Goal: Information Seeking & Learning: Learn about a topic

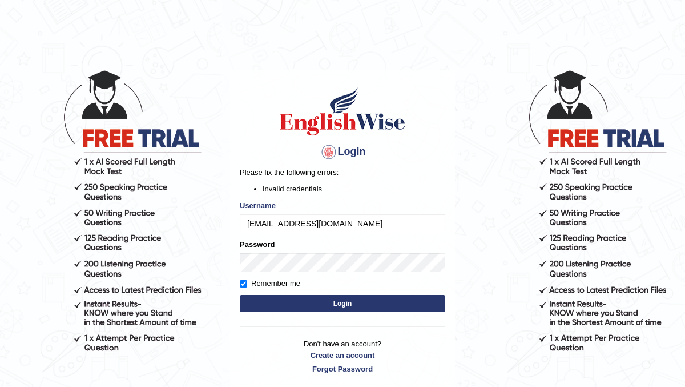
click at [278, 304] on button "Login" at bounding box center [343, 303] width 206 height 17
drag, startPoint x: 336, startPoint y: 224, endPoint x: 233, endPoint y: 225, distance: 102.8
click at [233, 225] on div "Login Please fix the following errors: Invalid credentials Username kelzang06@g…" at bounding box center [342, 229] width 225 height 319
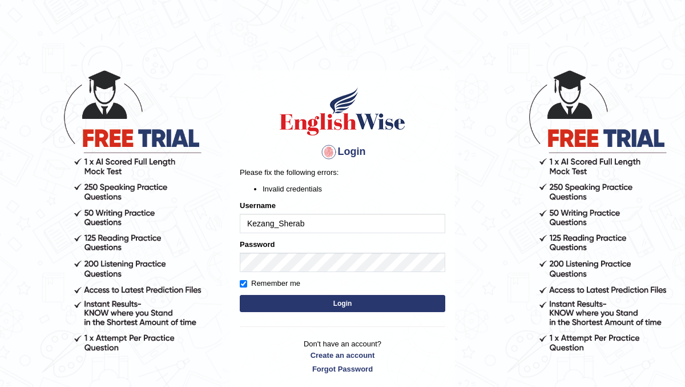
type input "Kezang_Sherab"
click at [284, 300] on button "Login" at bounding box center [343, 303] width 206 height 17
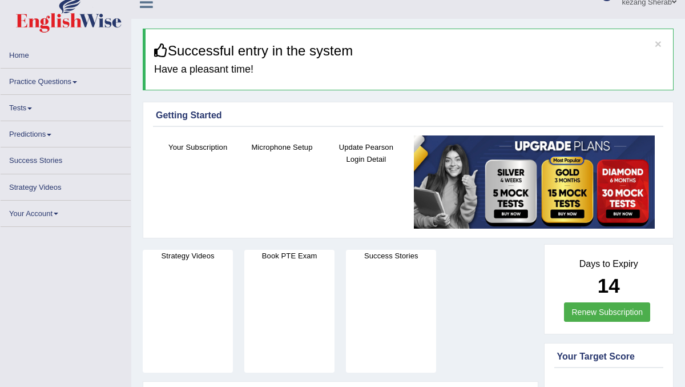
scroll to position [16, 0]
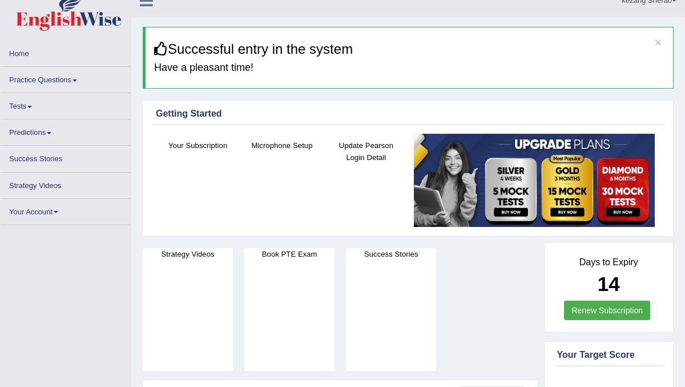
click at [39, 82] on link "Practice Questions" at bounding box center [66, 78] width 130 height 22
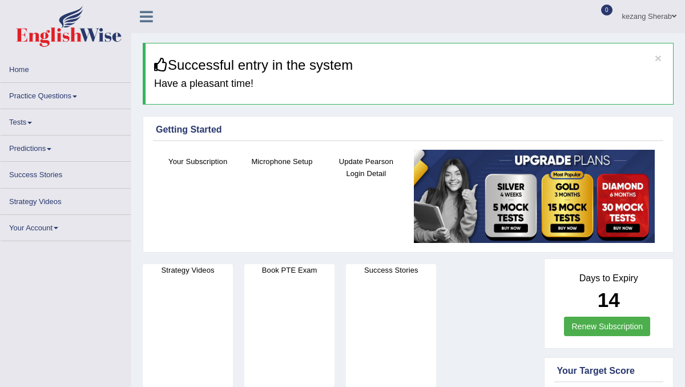
click at [54, 98] on link "Practice Questions" at bounding box center [66, 94] width 130 height 22
click at [64, 93] on link "Practice Questions" at bounding box center [66, 94] width 130 height 22
click at [53, 95] on link "Practice Questions" at bounding box center [66, 94] width 130 height 22
click at [46, 95] on link "Practice Questions" at bounding box center [66, 94] width 130 height 22
click at [57, 95] on link "Practice Questions" at bounding box center [66, 94] width 130 height 22
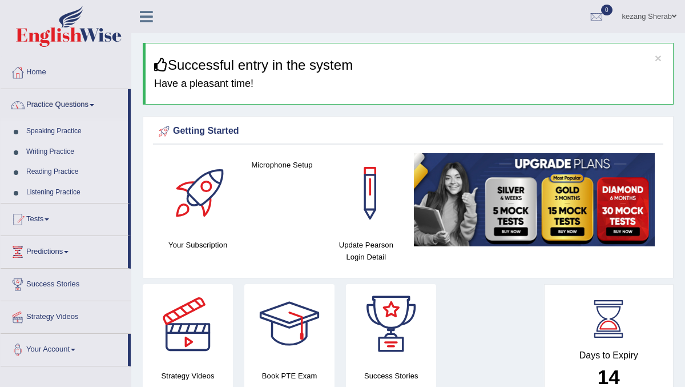
click at [43, 152] on link "Writing Practice" at bounding box center [74, 152] width 107 height 21
click at [43, 152] on ul "Speaking Practice Read Aloud Repeat Sentence Describe Image Re-tell Lecture Ans…" at bounding box center [64, 162] width 127 height 82
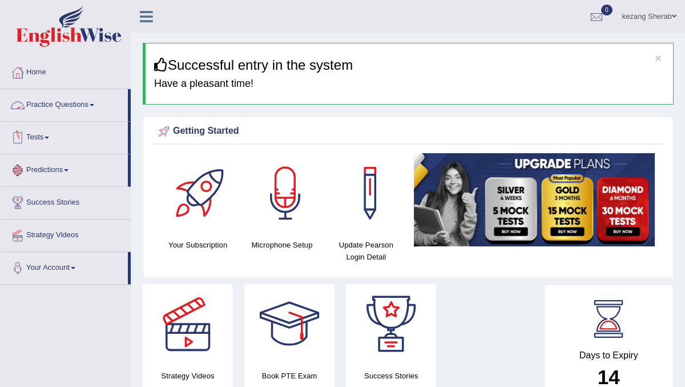
click at [58, 111] on link "Practice Questions" at bounding box center [64, 103] width 127 height 29
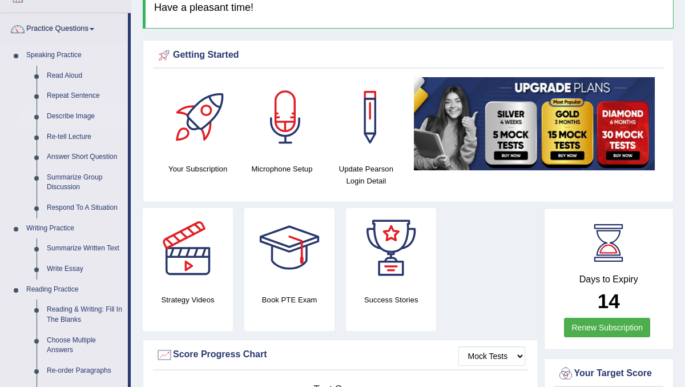
scroll to position [77, 0]
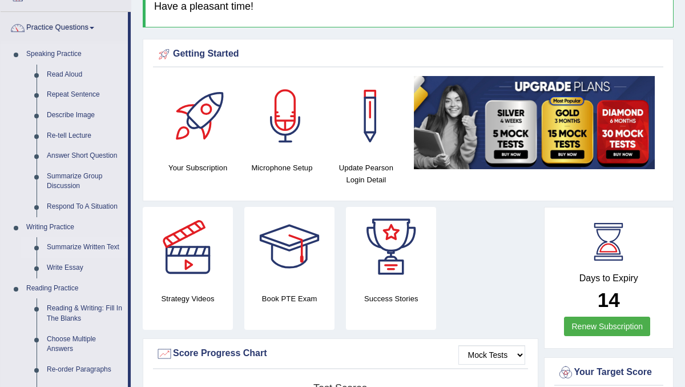
click at [73, 247] on link "Summarize Written Text" at bounding box center [85, 247] width 86 height 21
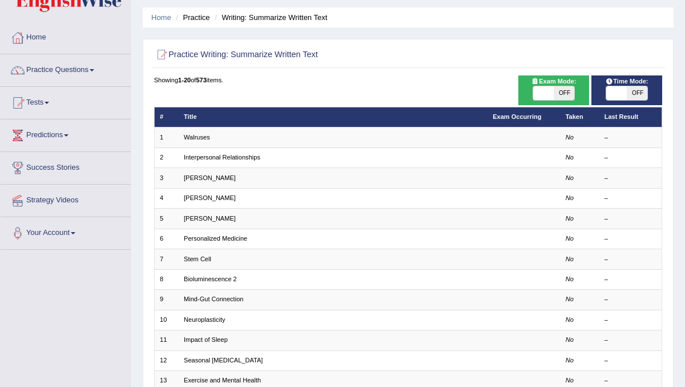
scroll to position [33, 0]
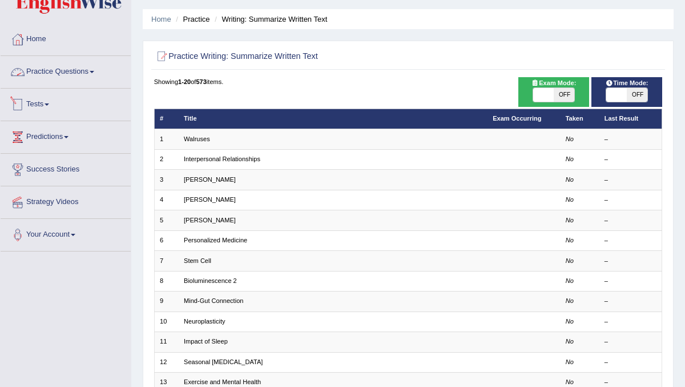
click at [94, 72] on span at bounding box center [92, 72] width 5 height 2
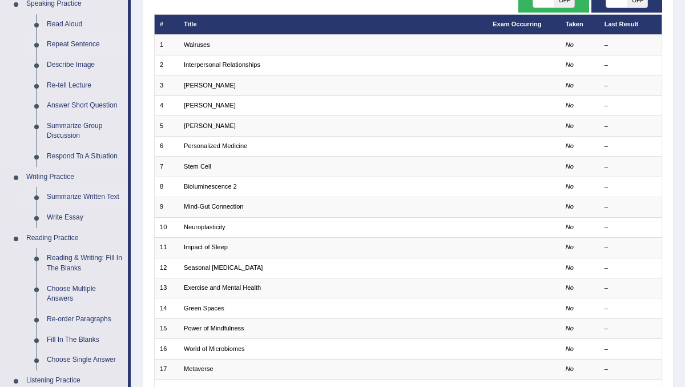
scroll to position [152, 0]
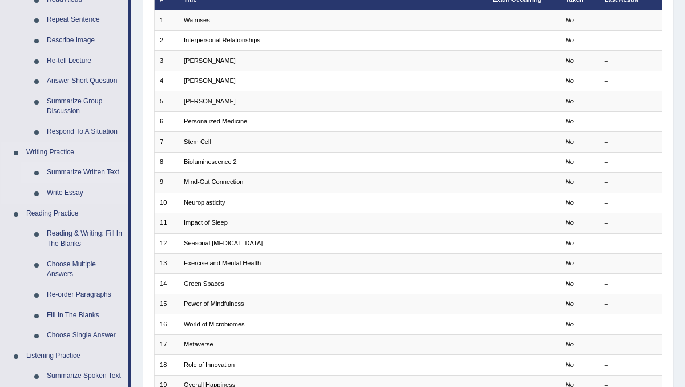
click at [82, 172] on link "Summarize Written Text" at bounding box center [85, 172] width 86 height 21
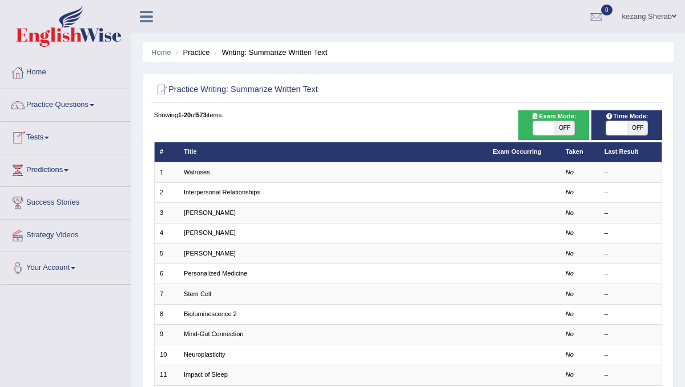
click at [49, 138] on span at bounding box center [47, 137] width 5 height 2
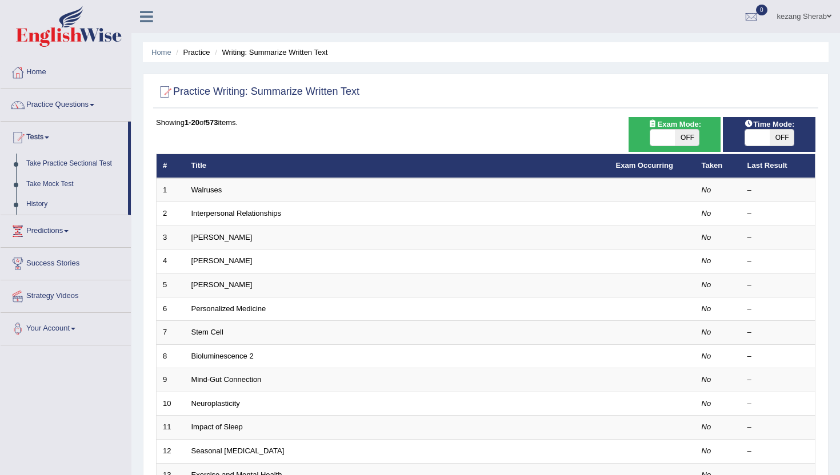
click at [685, 146] on div "ON OFF" at bounding box center [662, 138] width 74 height 16
click at [685, 146] on div "ON OFF" at bounding box center [757, 138] width 74 height 16
click at [678, 146] on div "ON OFF" at bounding box center [662, 138] width 74 height 16
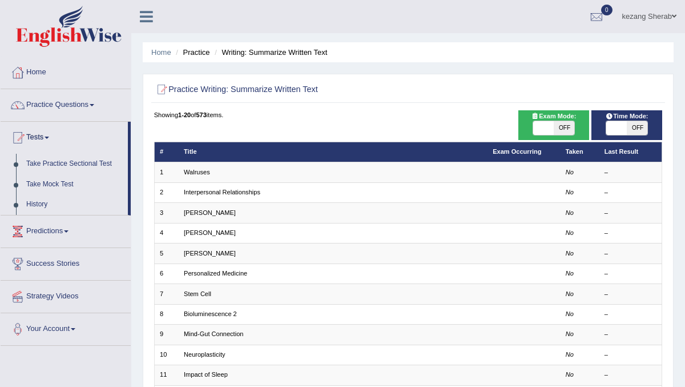
click at [551, 125] on span at bounding box center [543, 128] width 21 height 14
checkbox input "true"
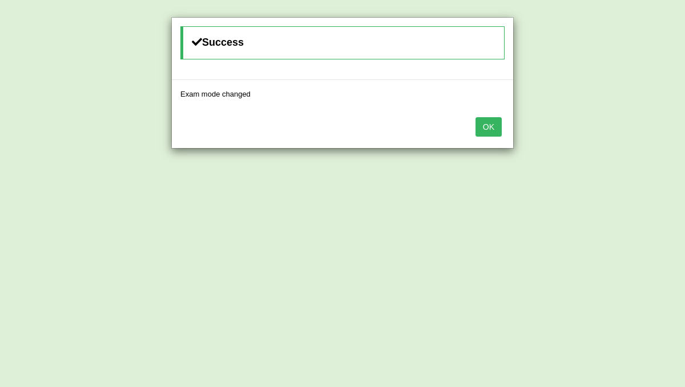
click at [485, 129] on button "OK" at bounding box center [489, 126] width 26 height 19
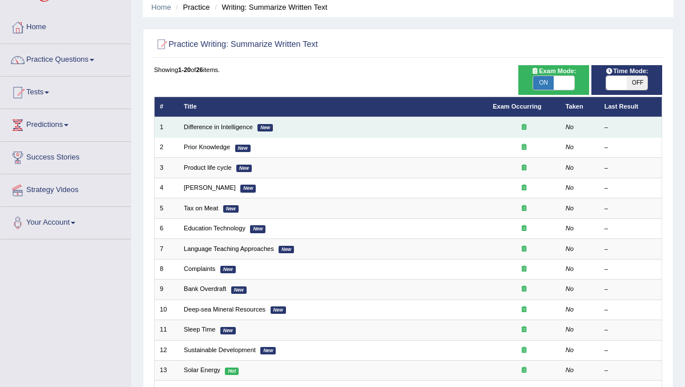
scroll to position [26, 0]
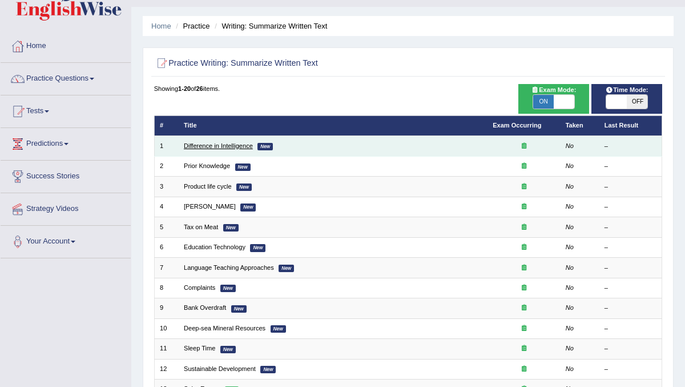
click at [226, 147] on link "Difference in Intelligence" at bounding box center [218, 145] width 69 height 7
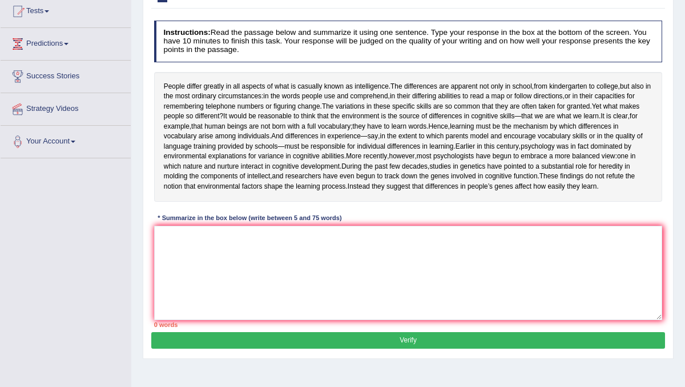
scroll to position [126, 0]
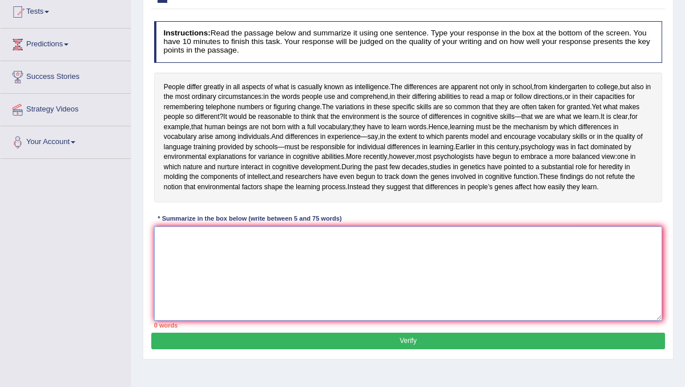
click at [181, 283] on textarea at bounding box center [408, 273] width 509 height 94
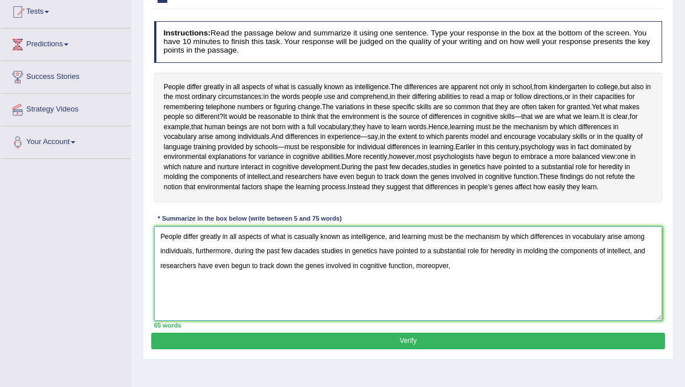
click at [440, 303] on textarea "People differ greatly in all aspects of what is casually known as intelligence,…" at bounding box center [408, 273] width 509 height 94
click at [459, 307] on textarea "People differ greatly in all aspects of what is casually known as intelligence,…" at bounding box center [408, 273] width 509 height 94
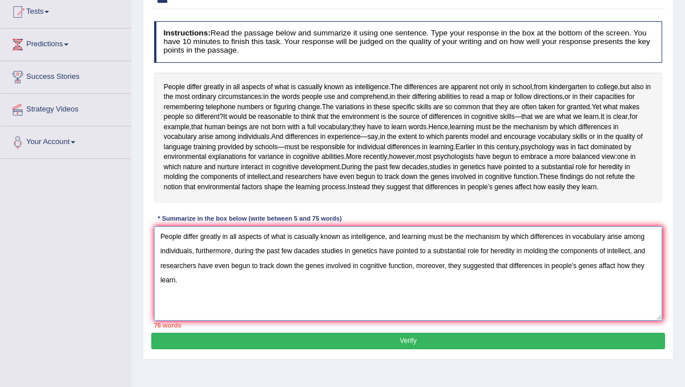
drag, startPoint x: 451, startPoint y: 304, endPoint x: 510, endPoint y: 303, distance: 59.4
click at [510, 303] on textarea "People differ greatly in all aspects of what is casually known as intelligence,…" at bounding box center [408, 273] width 509 height 94
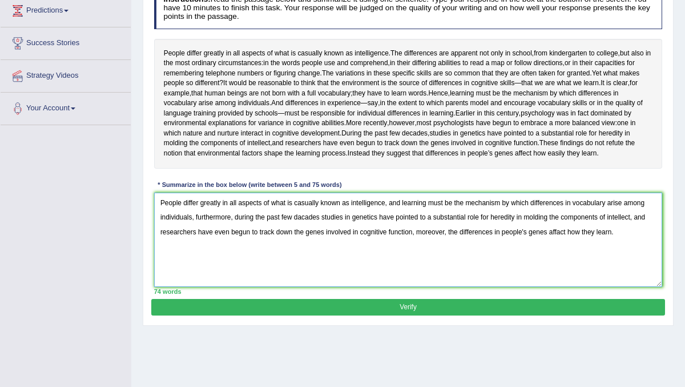
scroll to position [168, 0]
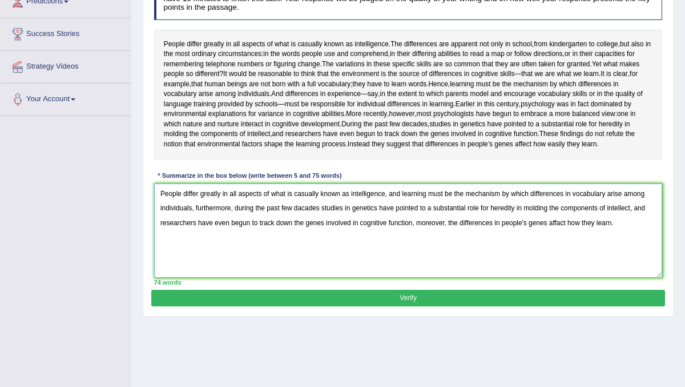
type textarea "People differ greatly in all aspects of what is casually known as intelligence,…"
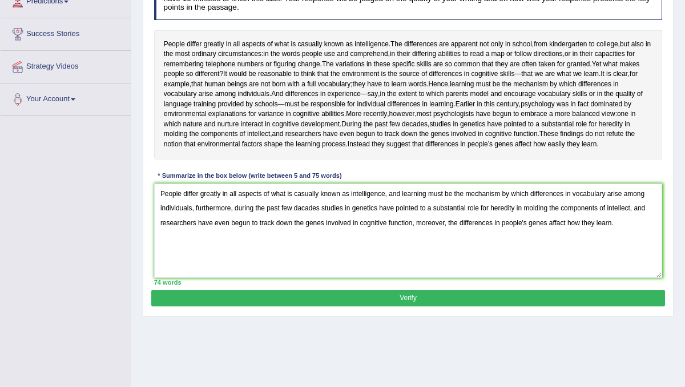
click at [364, 306] on button "Verify" at bounding box center [407, 298] width 513 height 17
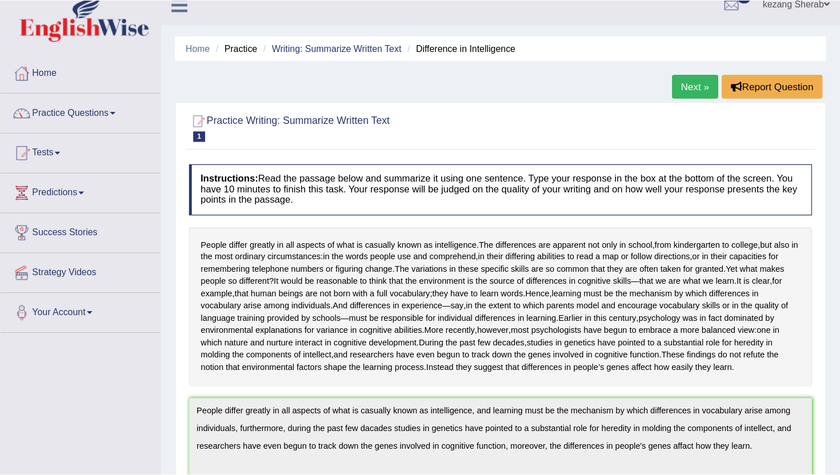
scroll to position [0, 0]
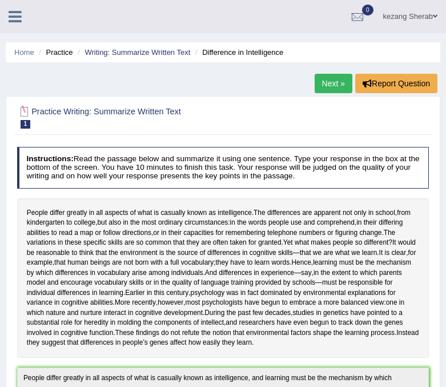
click at [19, 19] on icon at bounding box center [15, 16] width 13 height 15
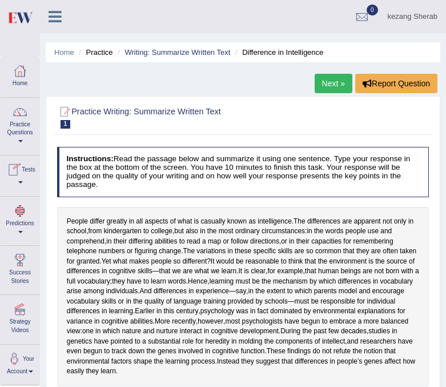
click at [19, 119] on div at bounding box center [19, 111] width 17 height 17
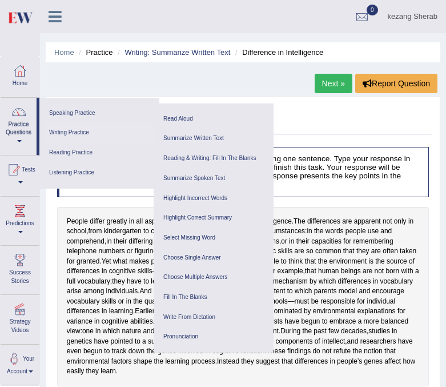
click at [74, 136] on link "Writing Practice" at bounding box center [99, 133] width 109 height 20
click at [68, 132] on link "Writing Practice" at bounding box center [99, 133] width 109 height 20
click at [57, 134] on link "Writing Practice" at bounding box center [99, 133] width 109 height 20
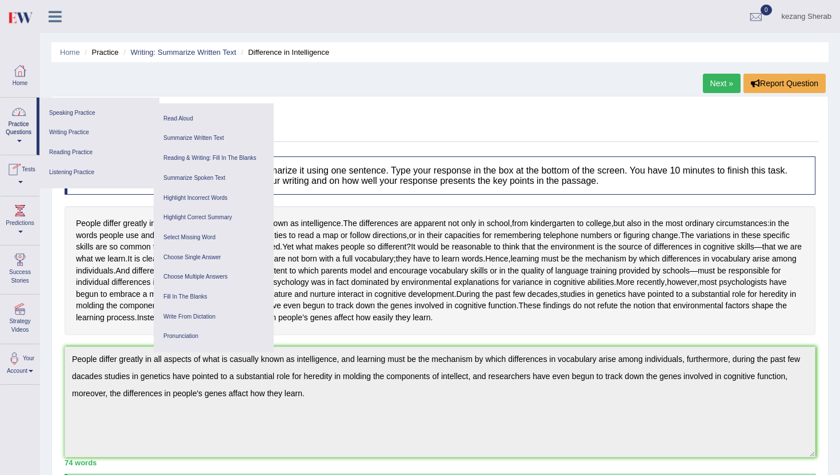
click at [25, 128] on link "Practice Questions" at bounding box center [19, 125] width 36 height 54
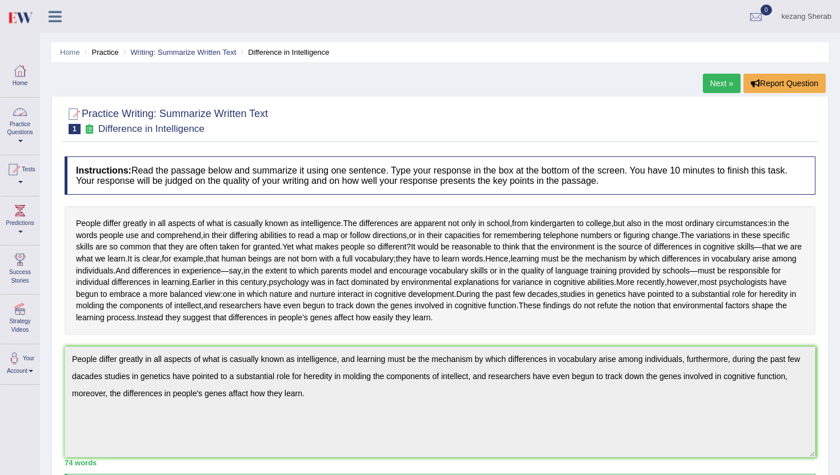
click at [25, 128] on link "Practice Questions" at bounding box center [20, 125] width 39 height 54
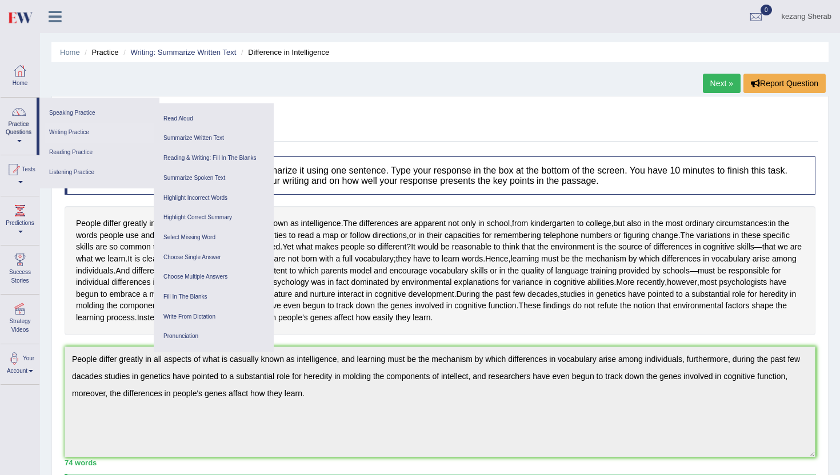
click at [73, 134] on link "Writing Practice" at bounding box center [99, 133] width 109 height 20
click at [7, 125] on link "Practice Questions" at bounding box center [19, 125] width 36 height 54
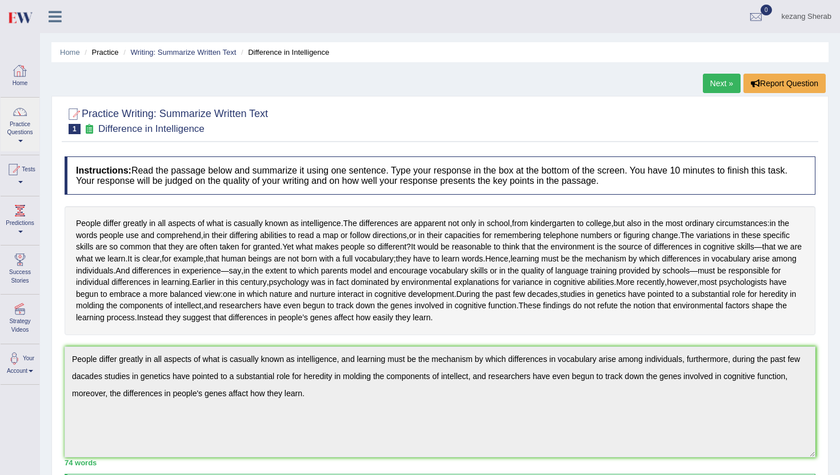
click at [21, 77] on div at bounding box center [19, 70] width 17 height 17
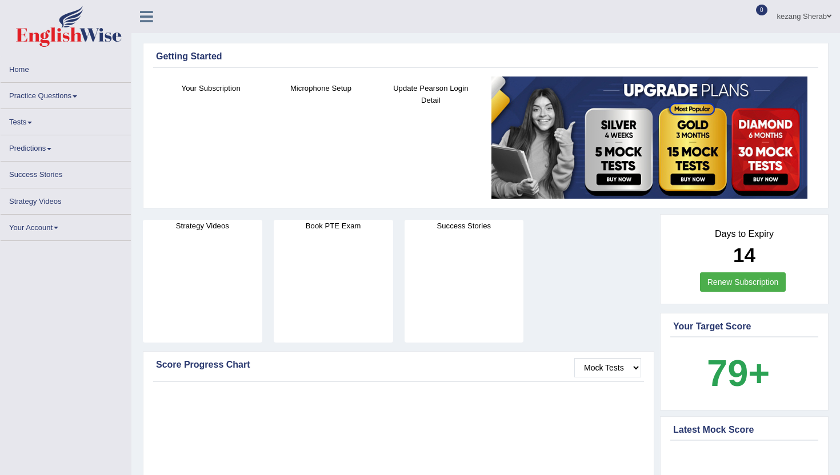
click at [62, 101] on link "Practice Questions" at bounding box center [66, 94] width 130 height 22
click at [78, 98] on link "Practice Questions" at bounding box center [66, 94] width 130 height 22
click at [77, 96] on span at bounding box center [75, 96] width 5 height 2
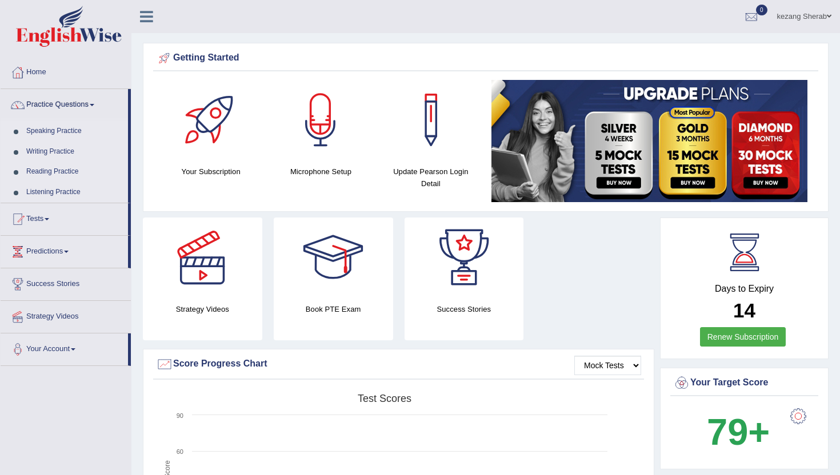
click at [51, 148] on link "Writing Practice" at bounding box center [74, 152] width 107 height 21
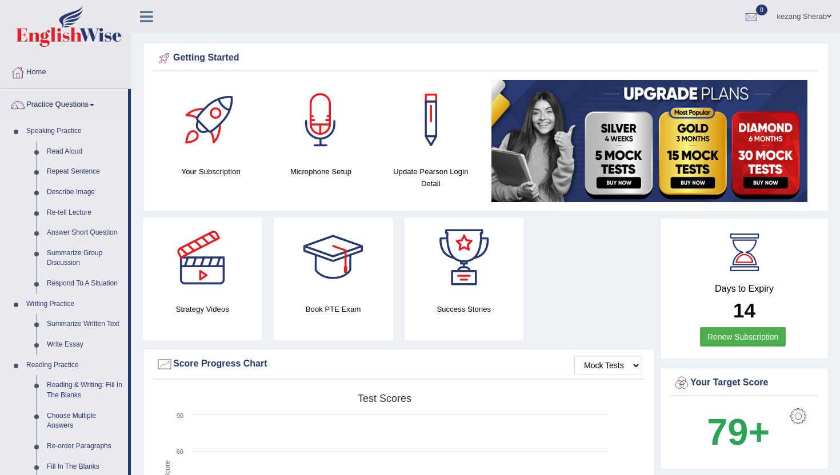
click at [75, 344] on link "Write Essay" at bounding box center [85, 345] width 86 height 21
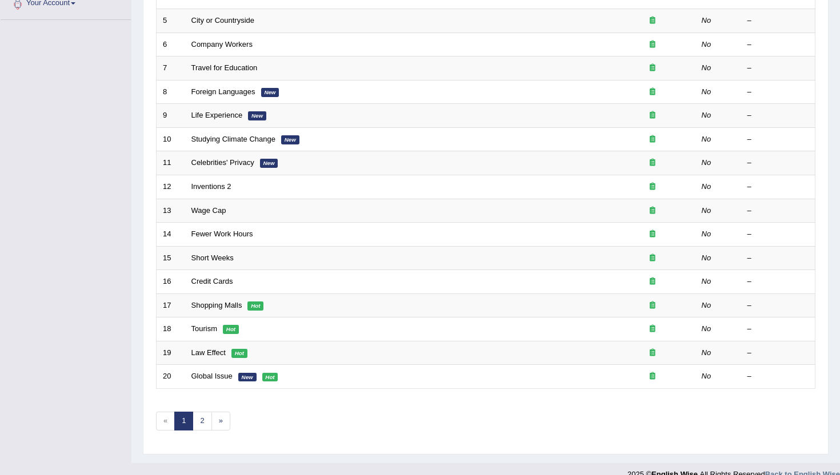
scroll to position [268, 0]
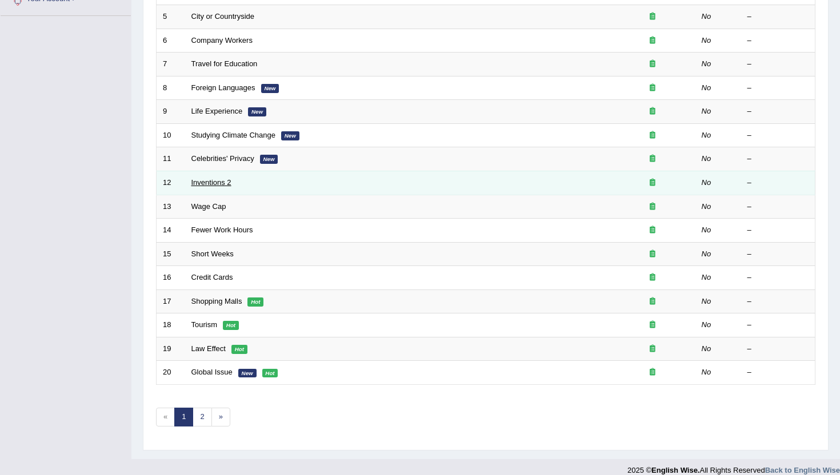
click at [220, 181] on link "Inventions 2" at bounding box center [211, 182] width 40 height 9
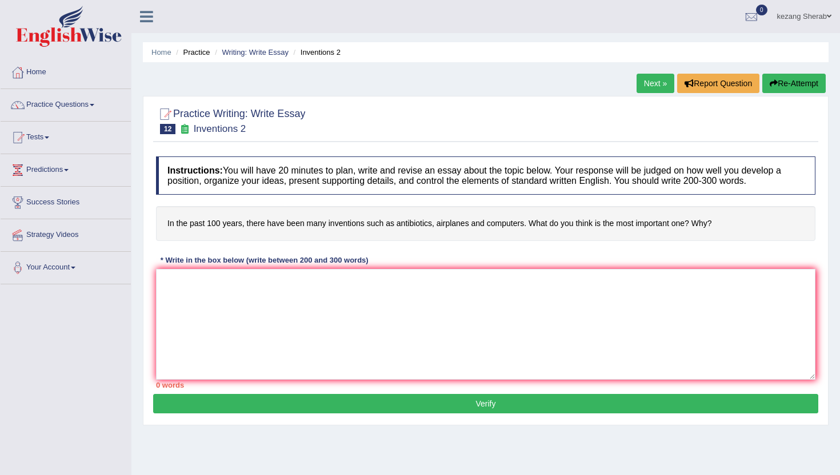
drag, startPoint x: 0, startPoint y: 53, endPoint x: 84, endPoint y: 50, distance: 84.0
click at [84, 50] on div at bounding box center [65, 28] width 131 height 56
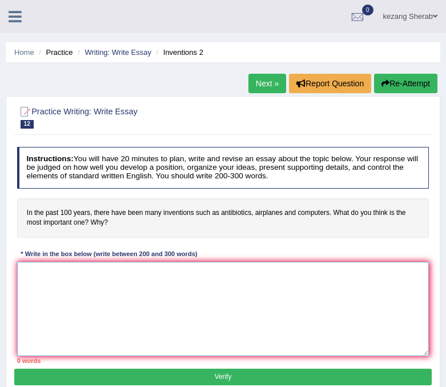
click at [110, 338] on textarea at bounding box center [223, 309] width 412 height 94
paste textarea "The increasing influence of (essay topic) on our lives has ignited numerous dis…"
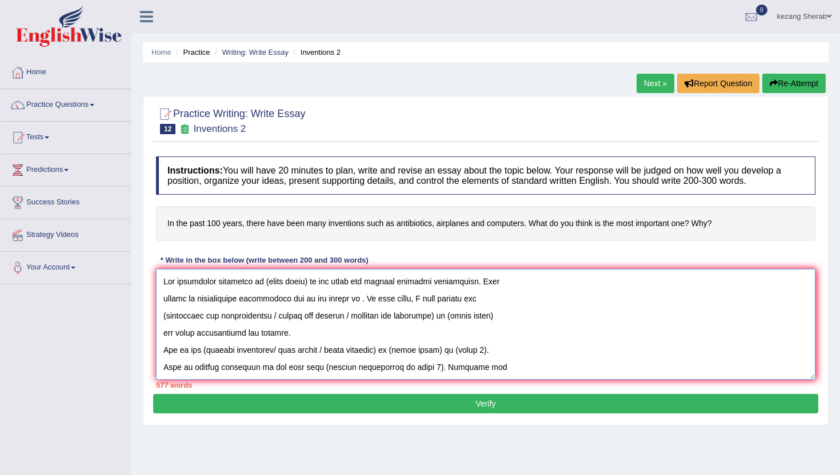
click at [219, 296] on textarea at bounding box center [485, 324] width 659 height 111
click at [163, 300] on textarea at bounding box center [485, 324] width 659 height 111
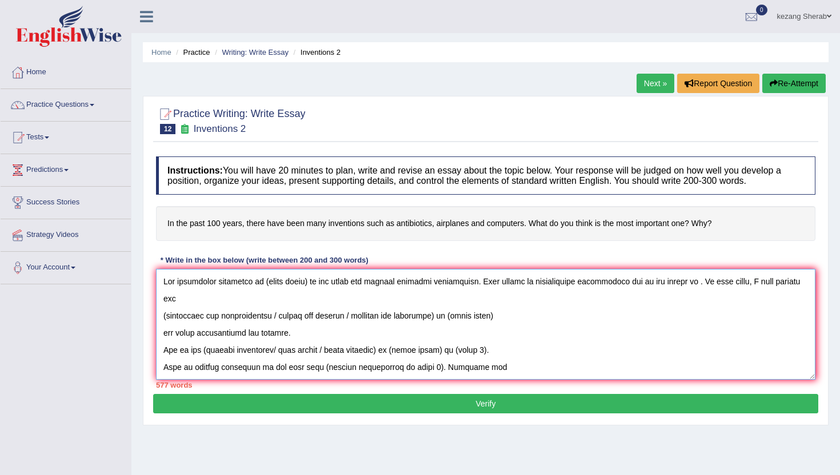
click at [161, 314] on textarea at bounding box center [485, 324] width 659 height 111
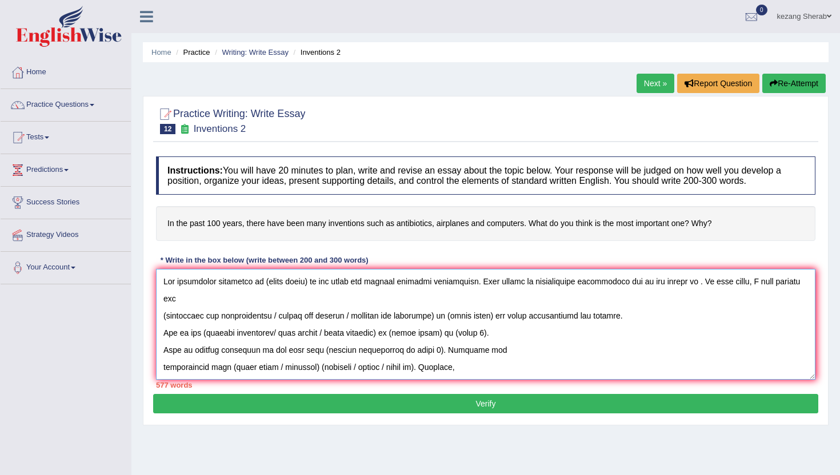
click at [160, 318] on textarea at bounding box center [485, 324] width 659 height 111
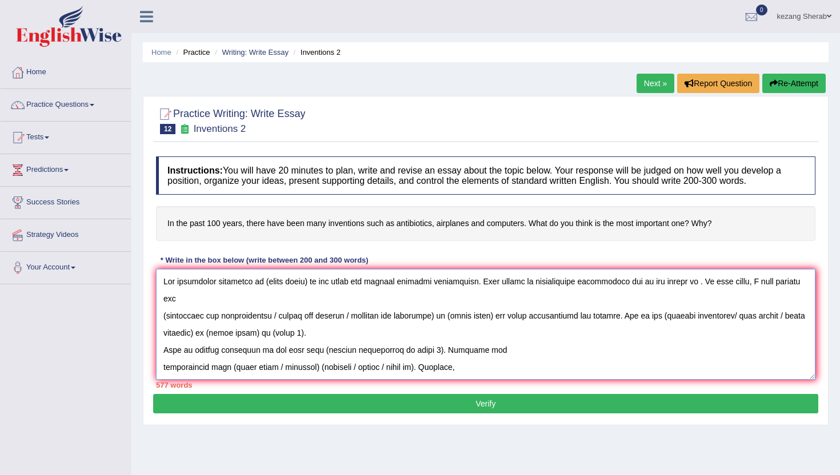
click at [161, 334] on textarea at bounding box center [485, 324] width 659 height 111
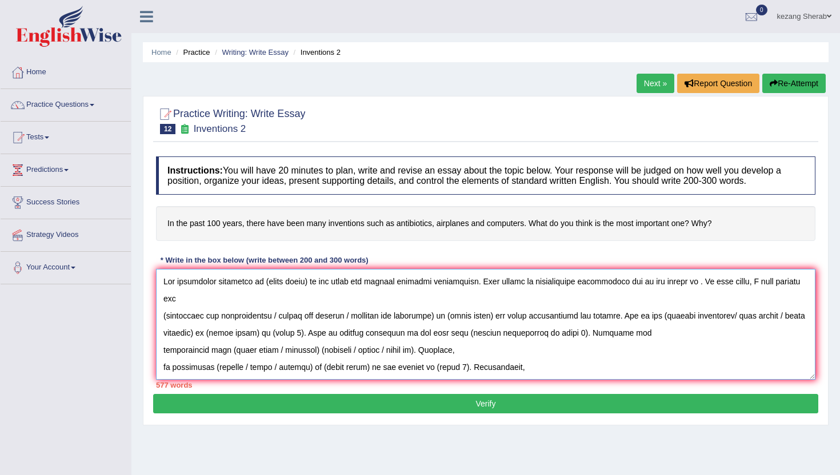
click at [162, 332] on textarea at bounding box center [485, 324] width 659 height 111
click at [161, 348] on textarea at bounding box center [485, 324] width 659 height 111
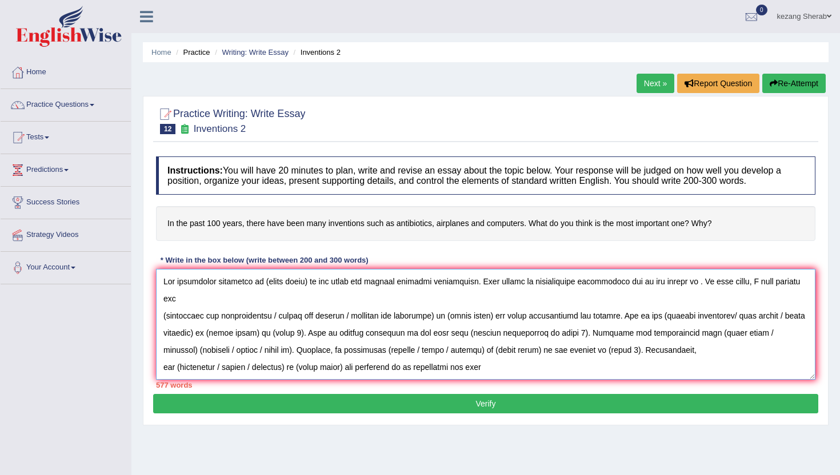
click at [162, 350] on textarea at bounding box center [485, 324] width 659 height 111
click at [162, 369] on textarea at bounding box center [485, 324] width 659 height 111
click at [160, 364] on textarea at bounding box center [485, 324] width 659 height 111
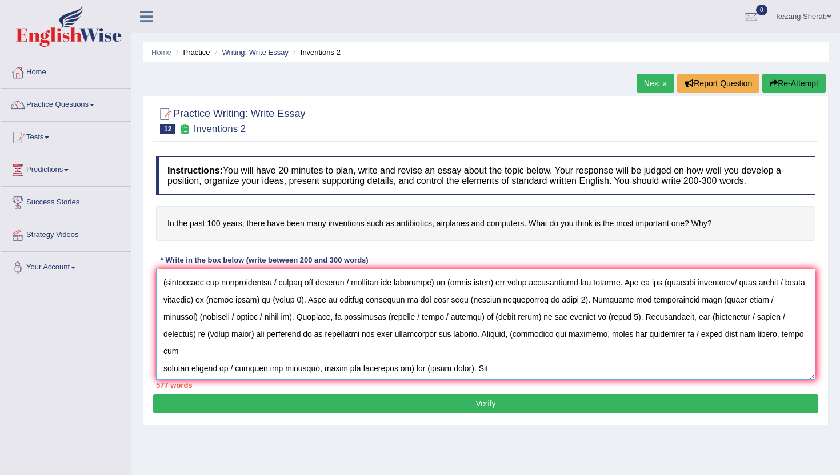
scroll to position [36, 0]
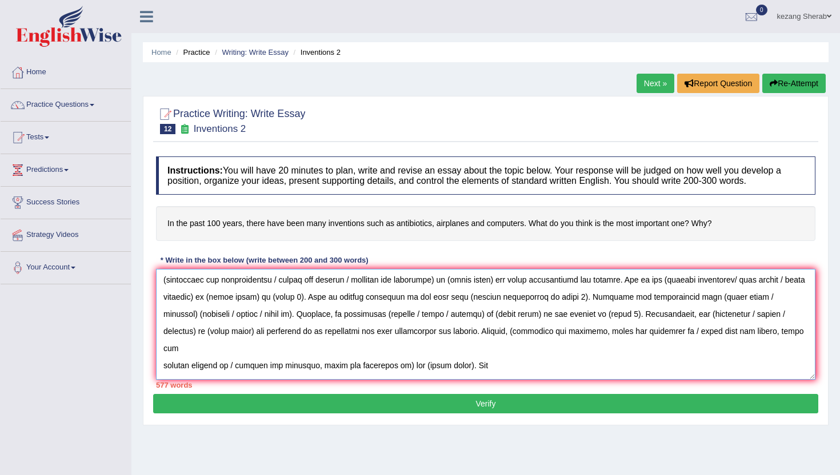
click at [160, 350] on textarea at bounding box center [485, 324] width 659 height 111
click at [160, 347] on textarea at bounding box center [485, 324] width 659 height 111
click at [161, 368] on textarea at bounding box center [485, 324] width 659 height 111
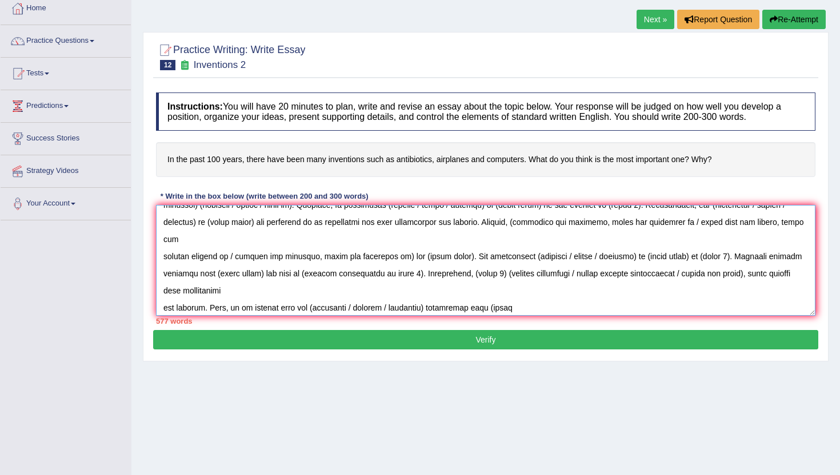
scroll to position [82, 0]
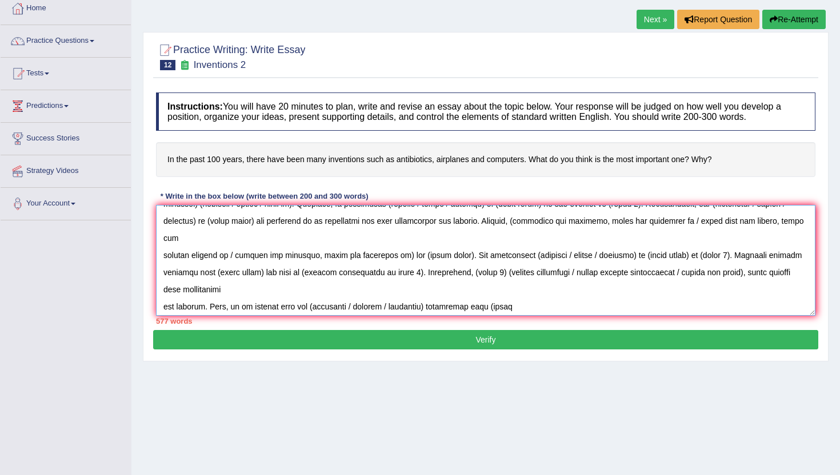
click at [160, 275] on textarea at bounding box center [485, 260] width 659 height 111
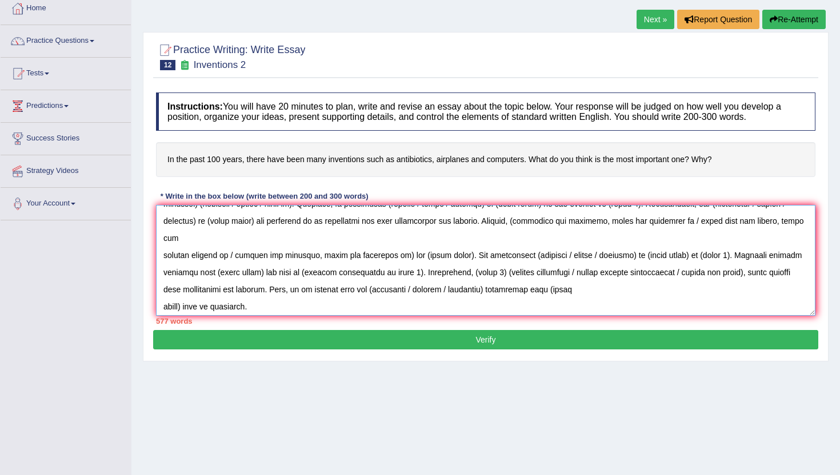
click at [159, 288] on textarea at bounding box center [485, 260] width 659 height 111
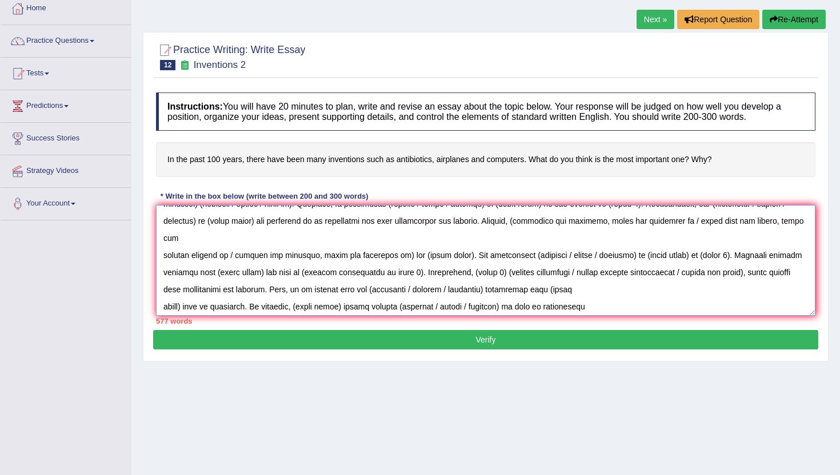
click at [159, 291] on textarea at bounding box center [485, 260] width 659 height 111
click at [160, 303] on textarea at bounding box center [485, 260] width 659 height 111
click at [160, 306] on textarea at bounding box center [485, 260] width 659 height 111
click at [161, 305] on textarea at bounding box center [485, 260] width 659 height 111
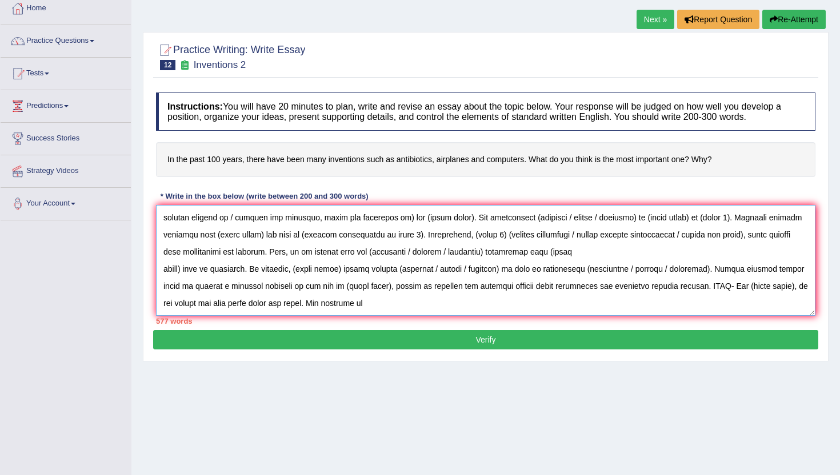
scroll to position [124, 0]
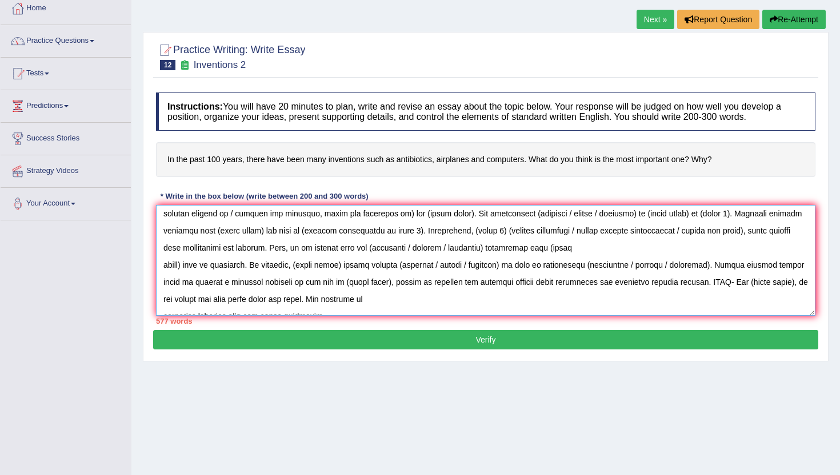
click at [159, 282] on textarea at bounding box center [485, 260] width 659 height 111
drag, startPoint x: 160, startPoint y: 282, endPoint x: 219, endPoint y: 279, distance: 58.9
click at [220, 279] on textarea at bounding box center [485, 260] width 659 height 111
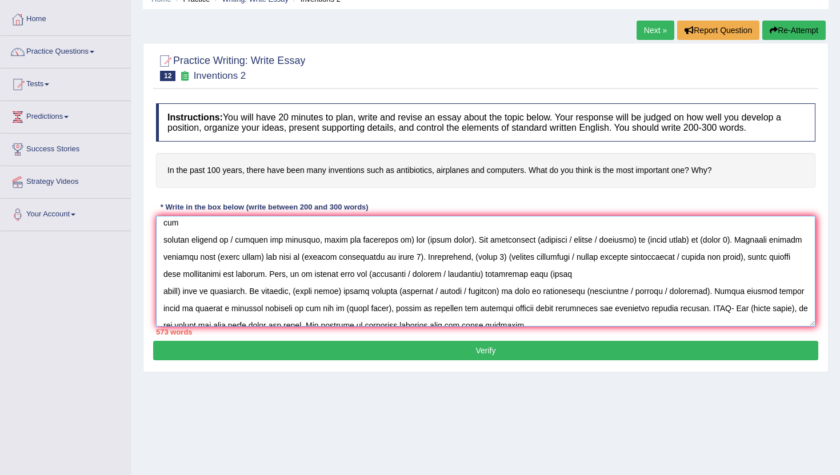
scroll to position [107, 0]
click at [161, 310] on textarea at bounding box center [485, 271] width 659 height 111
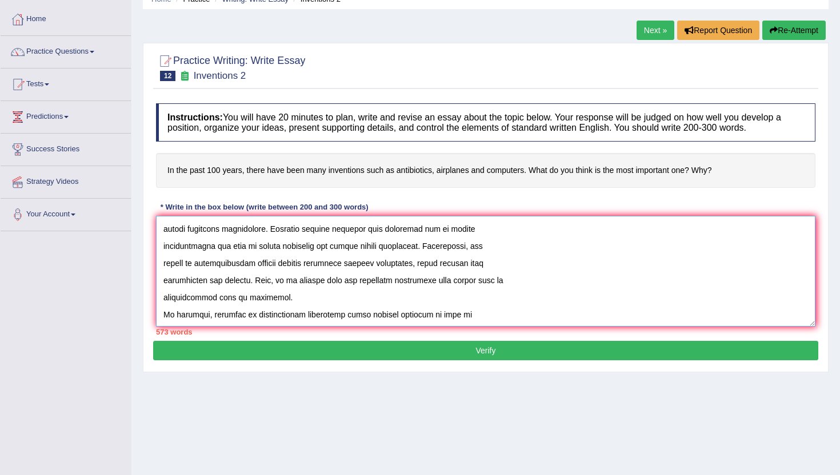
scroll to position [548, 0]
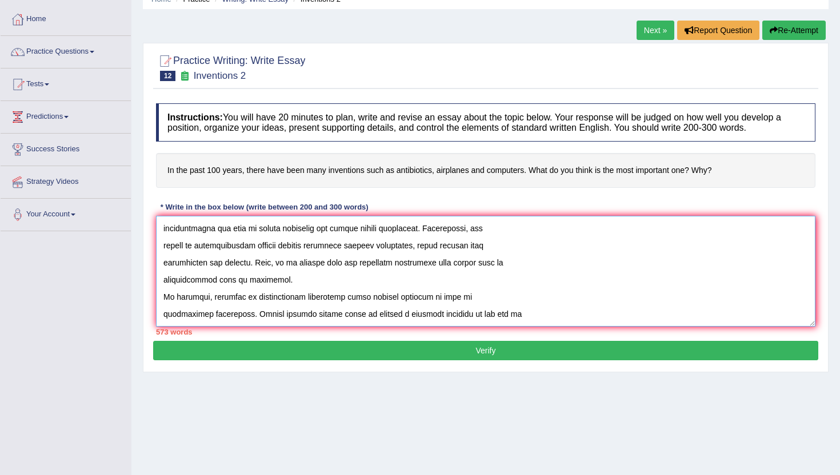
drag, startPoint x: 161, startPoint y: 310, endPoint x: 260, endPoint y: 318, distance: 99.7
click at [260, 318] on textarea at bounding box center [485, 271] width 659 height 111
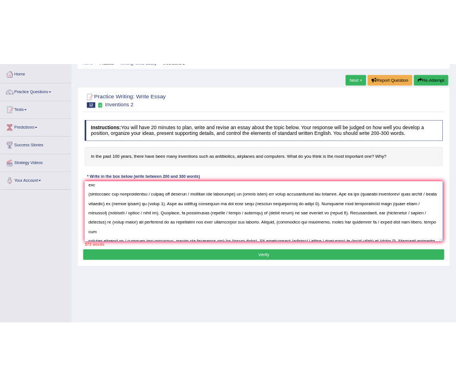
scroll to position [0, 0]
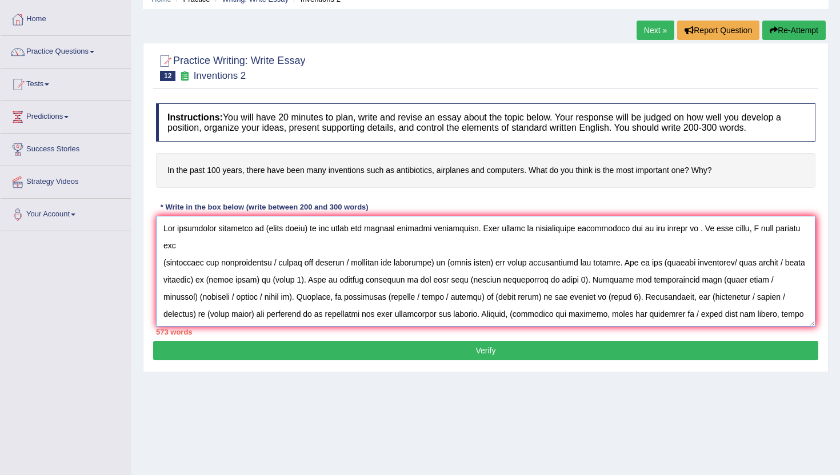
click at [460, 266] on textarea at bounding box center [485, 271] width 659 height 111
drag, startPoint x: 0, startPoint y: 36, endPoint x: 26, endPoint y: 38, distance: 26.4
click at [26, 38] on div "Home Practice Questions Speaking Practice Read Aloud Repeat Sentence Describe I…" at bounding box center [65, 117] width 147 height 228
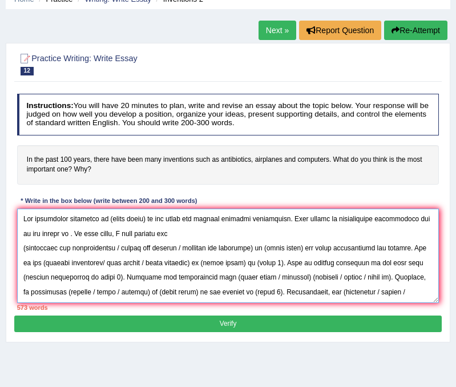
drag, startPoint x: 104, startPoint y: 220, endPoint x: 145, endPoint y: 222, distance: 41.2
click at [145, 222] on textarea at bounding box center [228, 255] width 423 height 94
click at [105, 218] on textarea at bounding box center [228, 255] width 423 height 94
click at [169, 225] on textarea at bounding box center [228, 255] width 423 height 94
click at [155, 217] on textarea at bounding box center [228, 255] width 423 height 94
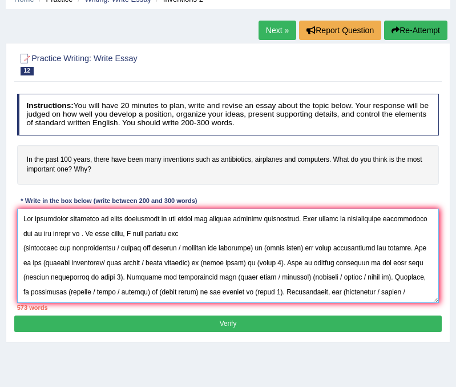
click at [63, 232] on textarea at bounding box center [228, 255] width 423 height 94
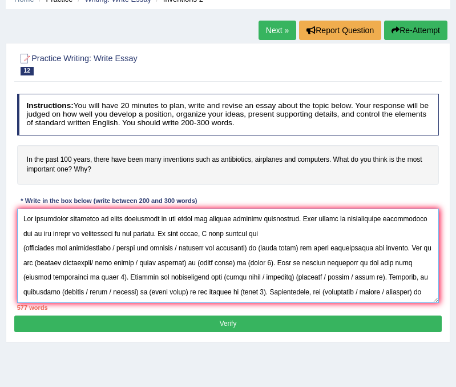
click at [255, 232] on textarea at bounding box center [228, 255] width 423 height 94
drag, startPoint x: 126, startPoint y: 247, endPoint x: 19, endPoint y: 243, distance: 106.3
click at [19, 243] on textarea at bounding box center [228, 255] width 423 height 94
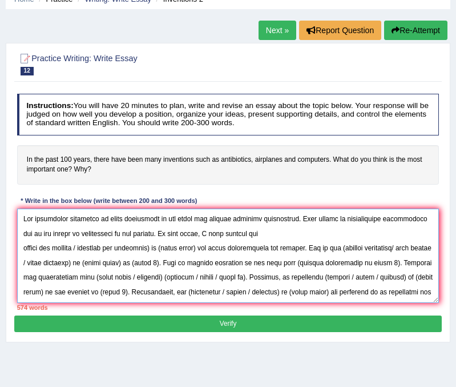
drag, startPoint x: 81, startPoint y: 246, endPoint x: 158, endPoint y: 248, distance: 77.1
click at [158, 248] on textarea at bounding box center [228, 255] width 423 height 94
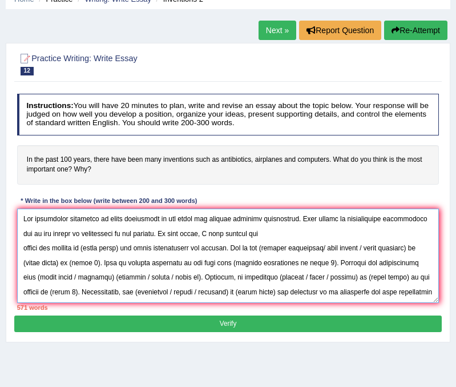
click at [128, 248] on textarea at bounding box center [228, 255] width 423 height 94
click at [21, 248] on textarea at bounding box center [228, 255] width 423 height 94
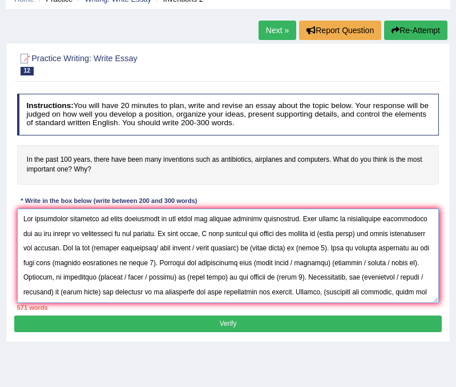
drag, startPoint x: 317, startPoint y: 233, endPoint x: 358, endPoint y: 231, distance: 40.6
click at [358, 231] on textarea at bounding box center [228, 255] width 423 height 94
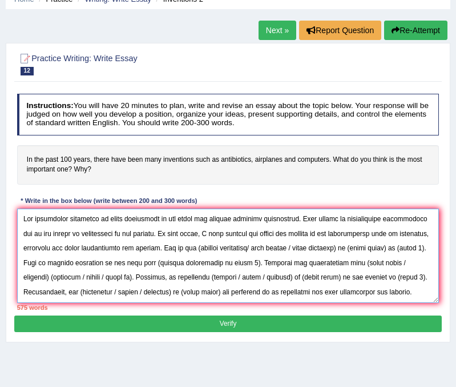
click at [160, 250] on textarea at bounding box center [228, 255] width 423 height 94
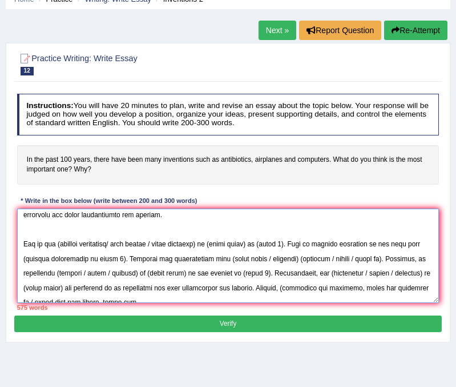
scroll to position [40, 0]
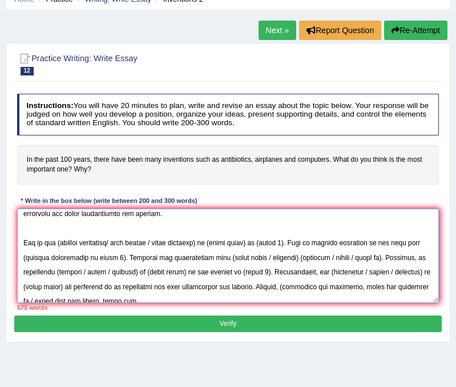
click at [58, 242] on textarea at bounding box center [228, 255] width 423 height 94
drag, startPoint x: 55, startPoint y: 243, endPoint x: 118, endPoint y: 242, distance: 62.8
click at [118, 242] on textarea at bounding box center [228, 255] width 423 height 94
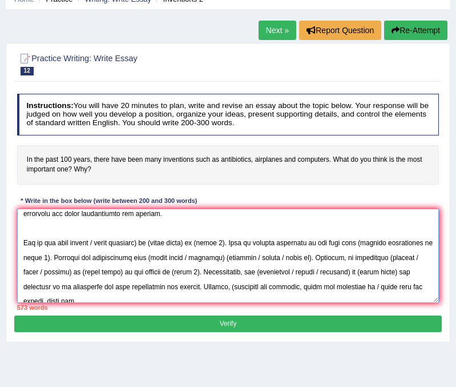
drag, startPoint x: 98, startPoint y: 241, endPoint x: 150, endPoint y: 242, distance: 52.5
click at [150, 242] on textarea at bounding box center [228, 255] width 423 height 94
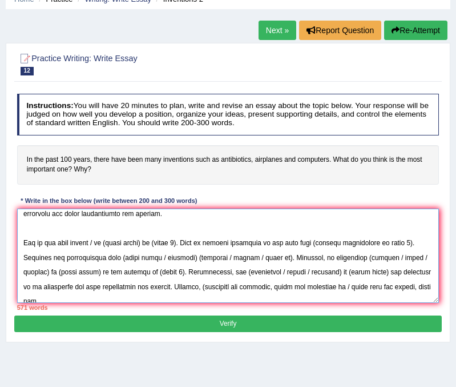
click at [99, 244] on textarea at bounding box center [228, 255] width 423 height 94
click at [144, 243] on textarea at bounding box center [228, 255] width 423 height 94
drag, startPoint x: 144, startPoint y: 242, endPoint x: 105, endPoint y: 242, distance: 38.8
click at [105, 242] on textarea at bounding box center [228, 255] width 423 height 94
click at [151, 244] on textarea at bounding box center [228, 255] width 423 height 94
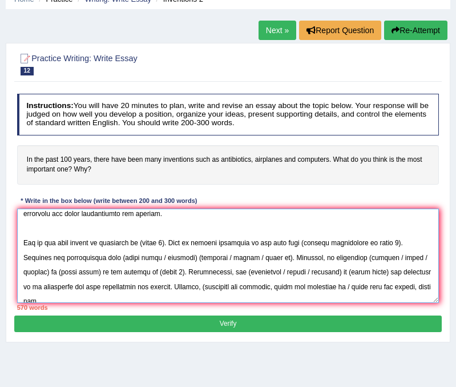
click at [170, 238] on textarea at bounding box center [228, 255] width 423 height 94
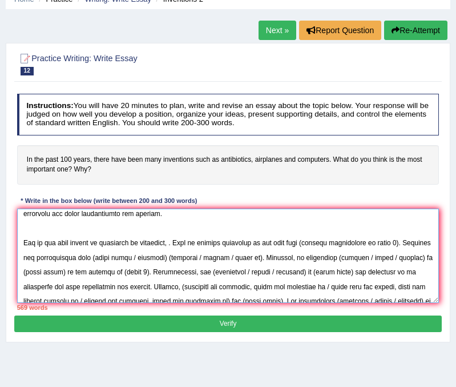
click at [146, 243] on textarea at bounding box center [228, 255] width 423 height 94
drag, startPoint x: 175, startPoint y: 241, endPoint x: 147, endPoint y: 242, distance: 28.6
click at [147, 242] on textarea at bounding box center [228, 255] width 423 height 94
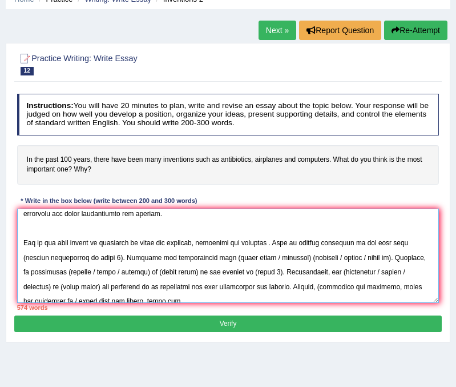
click at [285, 242] on textarea at bounding box center [228, 255] width 423 height 94
click at [282, 242] on textarea at bounding box center [228, 255] width 423 height 94
drag, startPoint x: 408, startPoint y: 242, endPoint x: 91, endPoint y: 258, distance: 317.4
click at [91, 258] on textarea at bounding box center [228, 255] width 423 height 94
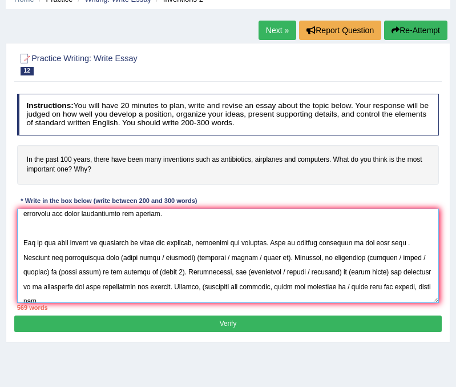
click at [353, 223] on textarea at bounding box center [228, 255] width 423 height 94
click at [417, 243] on textarea at bounding box center [228, 255] width 423 height 94
click at [413, 238] on textarea at bounding box center [228, 255] width 423 height 94
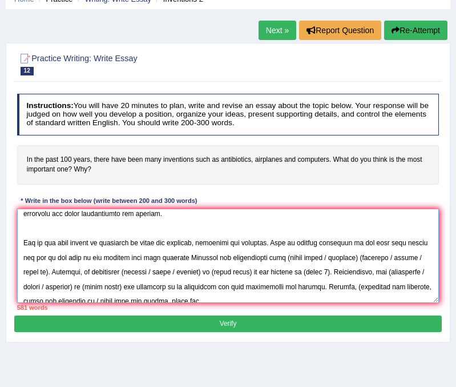
click at [73, 256] on textarea at bounding box center [228, 255] width 423 height 94
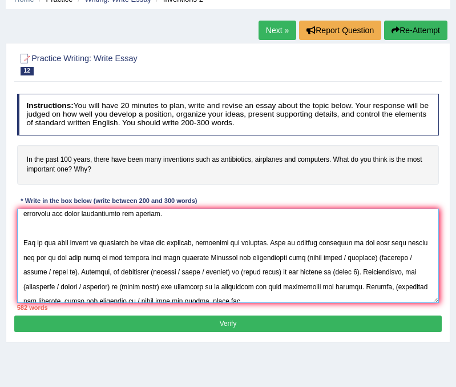
click at [215, 254] on textarea at bounding box center [228, 255] width 423 height 94
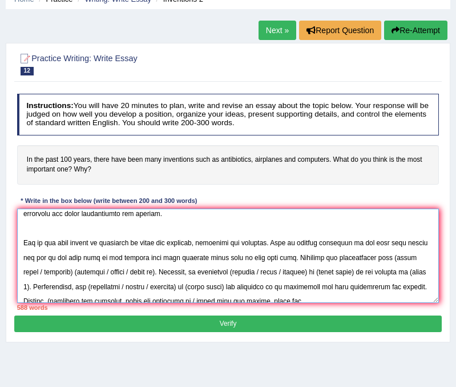
click at [47, 259] on textarea at bounding box center [228, 255] width 423 height 94
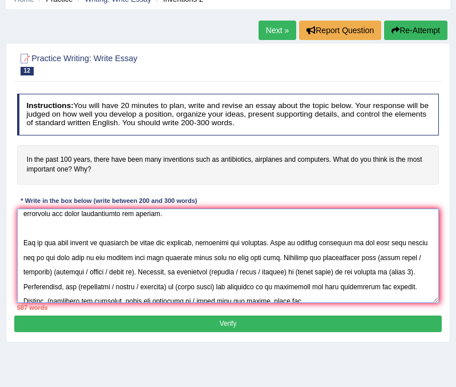
click at [429, 241] on textarea at bounding box center [228, 255] width 423 height 94
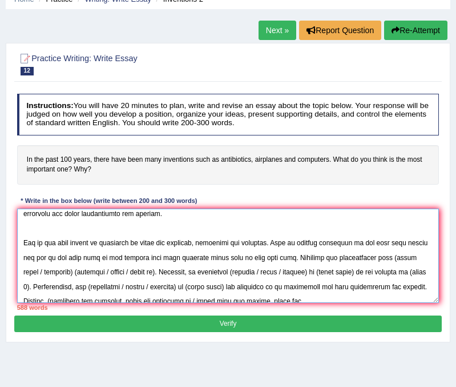
click at [302, 259] on textarea at bounding box center [228, 255] width 423 height 94
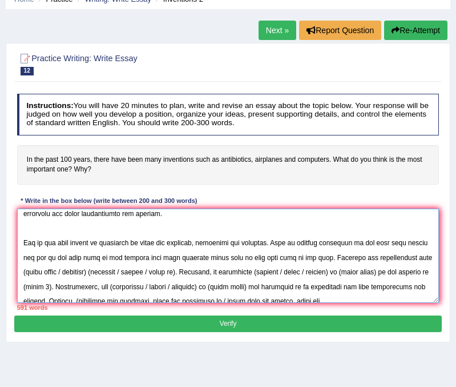
click at [339, 274] on textarea at bounding box center [228, 255] width 423 height 94
click at [22, 257] on textarea at bounding box center [228, 255] width 423 height 94
drag, startPoint x: 39, startPoint y: 275, endPoint x: 109, endPoint y: 267, distance: 70.1
click at [109, 267] on textarea at bounding box center [228, 255] width 423 height 94
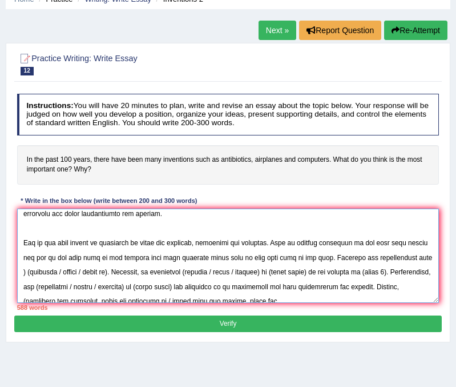
click at [39, 272] on textarea at bounding box center [228, 255] width 423 height 94
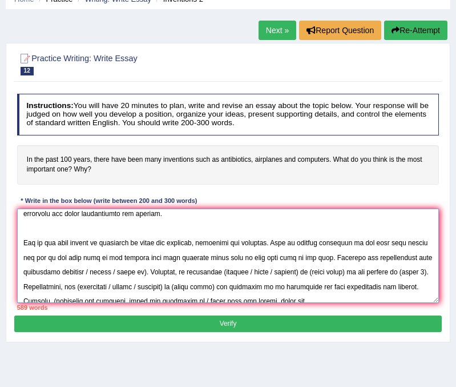
drag, startPoint x: 99, startPoint y: 270, endPoint x: 156, endPoint y: 268, distance: 57.7
click at [156, 268] on textarea at bounding box center [228, 255] width 423 height 94
click at [218, 274] on textarea at bounding box center [228, 255] width 423 height 94
click at [220, 273] on textarea at bounding box center [228, 255] width 423 height 94
drag, startPoint x: 218, startPoint y: 272, endPoint x: 241, endPoint y: 272, distance: 22.9
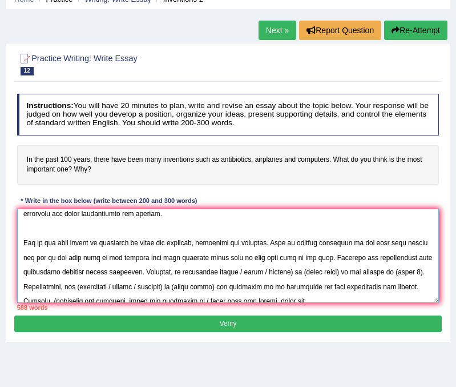
click at [241, 272] on textarea at bounding box center [228, 255] width 423 height 94
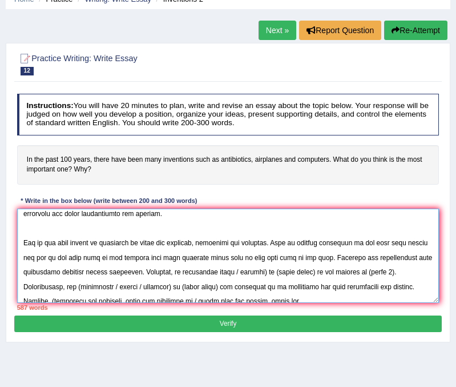
drag, startPoint x: 238, startPoint y: 271, endPoint x: 269, endPoint y: 271, distance: 30.8
click at [269, 271] on textarea at bounding box center [228, 255] width 423 height 94
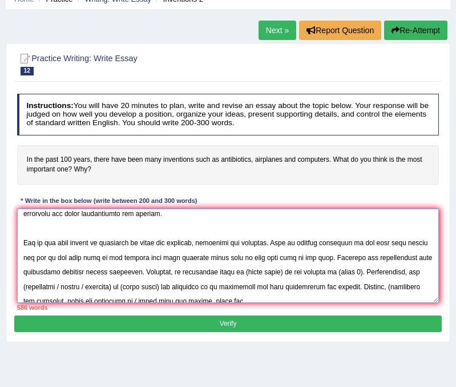
drag, startPoint x: 246, startPoint y: 271, endPoint x: 284, endPoint y: 271, distance: 38.3
click at [284, 271] on textarea at bounding box center [228, 255] width 423 height 94
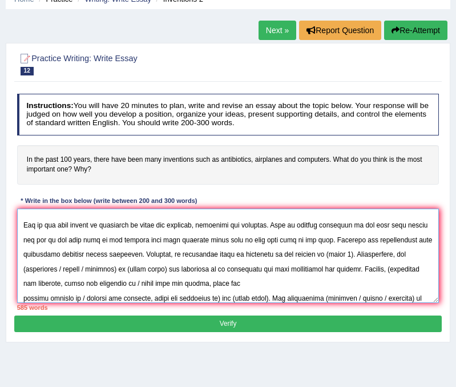
scroll to position [66, 0]
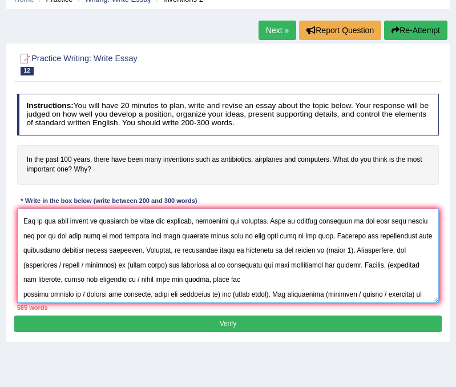
click at [303, 276] on textarea at bounding box center [228, 255] width 423 height 94
click at [324, 250] on textarea at bounding box center [228, 255] width 423 height 94
click at [347, 247] on textarea at bounding box center [228, 255] width 423 height 94
click at [278, 250] on textarea at bounding box center [228, 255] width 423 height 94
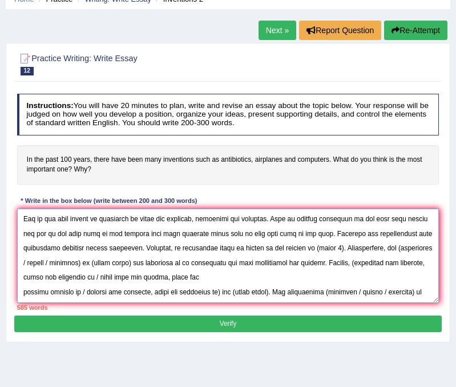
scroll to position [66, 0]
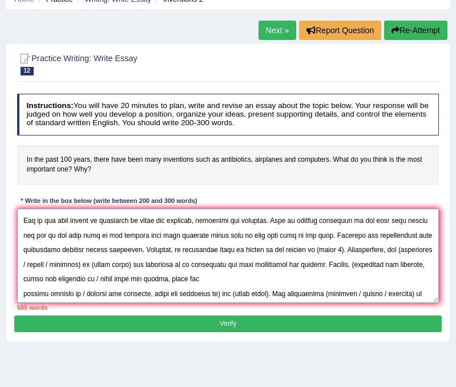
click at [179, 260] on textarea at bounding box center [228, 255] width 423 height 94
click at [197, 251] on textarea at bounding box center [228, 255] width 423 height 94
click at [227, 250] on textarea at bounding box center [228, 255] width 423 height 94
click at [250, 251] on textarea at bounding box center [228, 255] width 423 height 94
drag, startPoint x: 311, startPoint y: 249, endPoint x: 335, endPoint y: 248, distance: 24.0
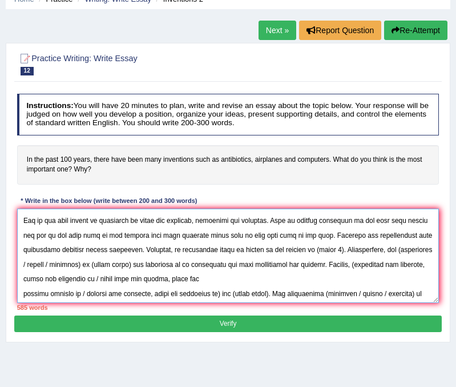
click at [335, 248] on textarea at bounding box center [228, 255] width 423 height 94
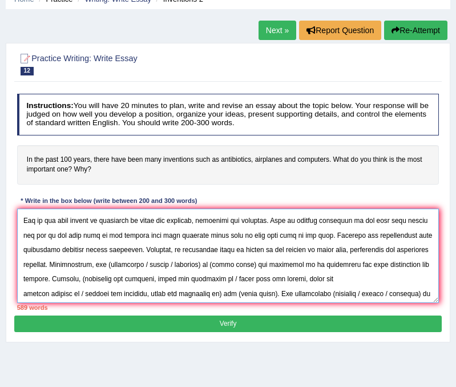
click at [63, 270] on textarea at bounding box center [228, 255] width 423 height 94
click at [95, 272] on textarea at bounding box center [228, 255] width 423 height 94
drag, startPoint x: 109, startPoint y: 263, endPoint x: 152, endPoint y: 260, distance: 43.5
click at [152, 260] on textarea at bounding box center [228, 255] width 423 height 94
drag, startPoint x: 132, startPoint y: 264, endPoint x: 169, endPoint y: 262, distance: 36.7
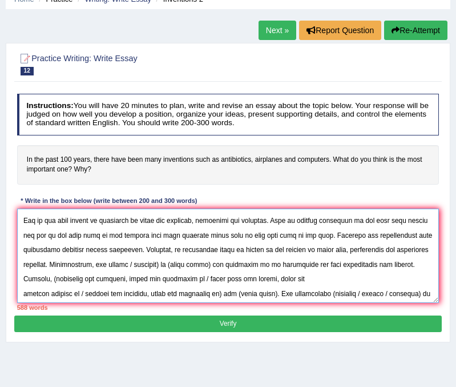
click at [169, 262] on textarea at bounding box center [228, 255] width 423 height 94
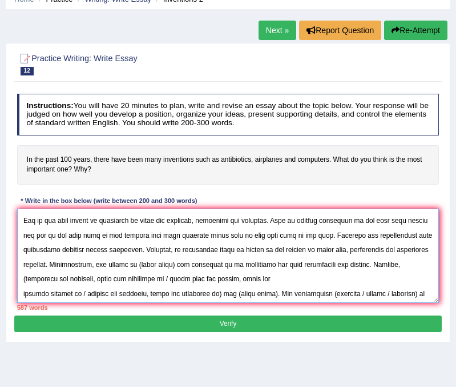
drag, startPoint x: 180, startPoint y: 263, endPoint x: 139, endPoint y: 267, distance: 41.3
click at [139, 267] on textarea at bounding box center [228, 255] width 423 height 94
click at [356, 262] on textarea at bounding box center [228, 255] width 423 height 94
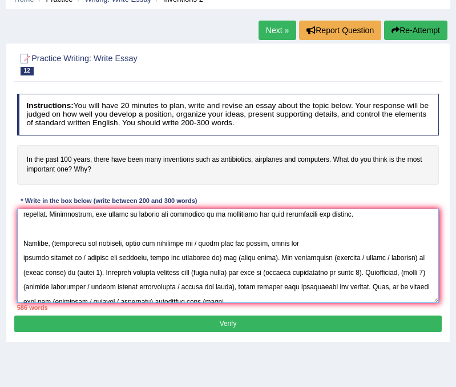
scroll to position [127, 0]
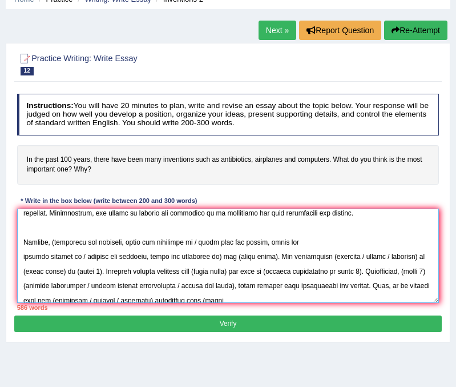
click at [21, 258] on textarea at bounding box center [228, 255] width 423 height 94
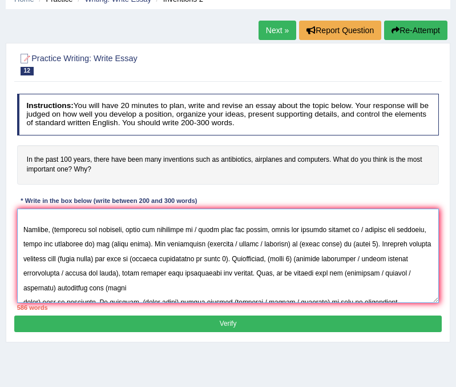
scroll to position [139, 0]
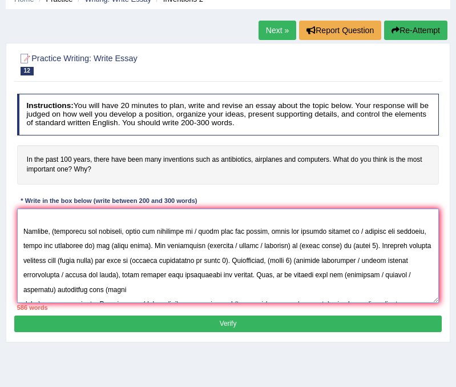
drag, startPoint x: 52, startPoint y: 231, endPoint x: 202, endPoint y: 226, distance: 149.7
click at [202, 226] on textarea at bounding box center [228, 255] width 423 height 94
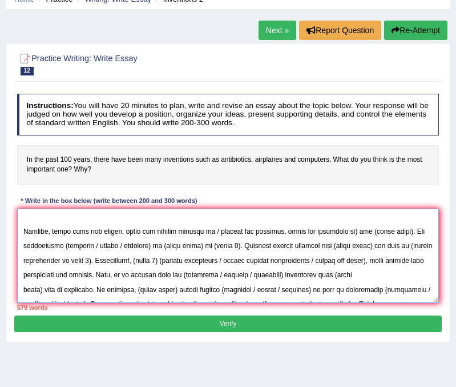
drag, startPoint x: 123, startPoint y: 228, endPoint x: 198, endPoint y: 227, distance: 74.8
click at [198, 227] on textarea at bounding box center [228, 255] width 423 height 94
drag, startPoint x: 122, startPoint y: 230, endPoint x: 273, endPoint y: 224, distance: 150.9
click at [273, 224] on textarea at bounding box center [228, 255] width 423 height 94
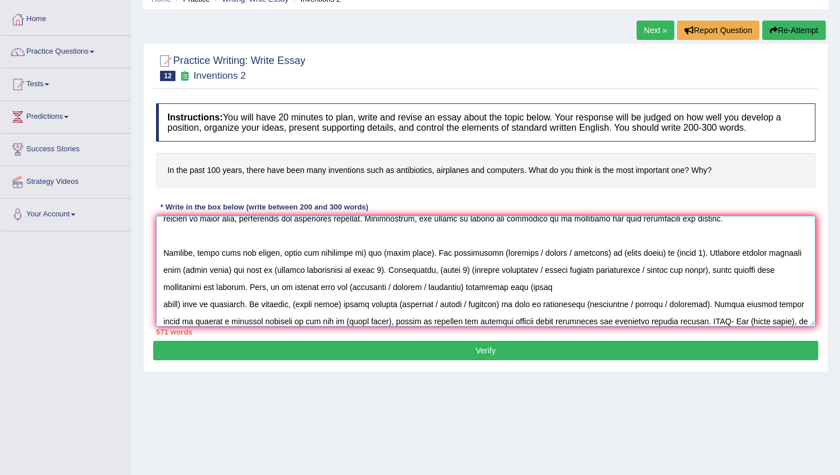
scroll to position [94, 0]
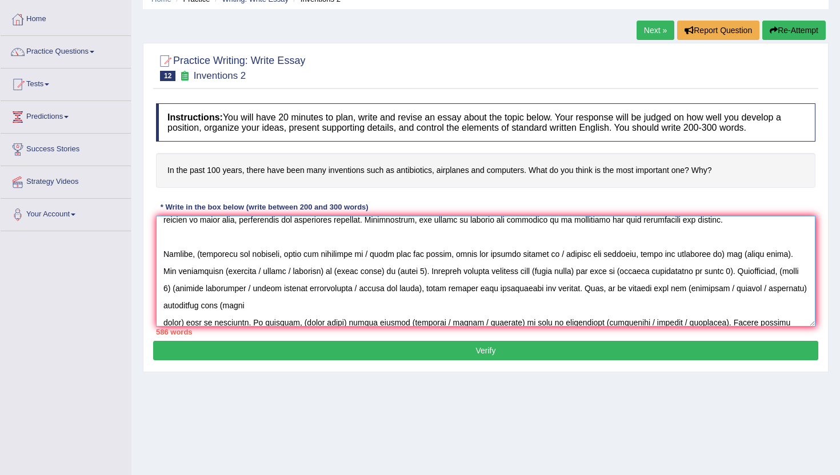
drag, startPoint x: 198, startPoint y: 255, endPoint x: 375, endPoint y: 253, distance: 176.5
click at [375, 253] on textarea at bounding box center [485, 271] width 659 height 111
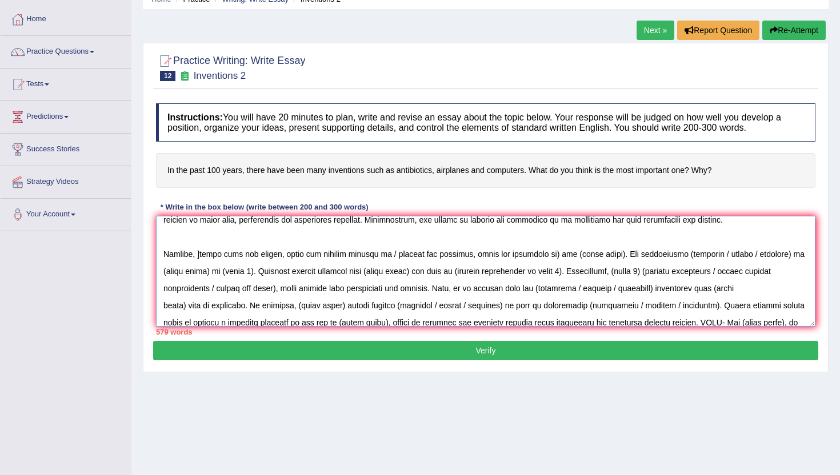
drag, startPoint x: 380, startPoint y: 256, endPoint x: 483, endPoint y: 255, distance: 103.4
click at [483, 255] on textarea at bounding box center [485, 271] width 659 height 111
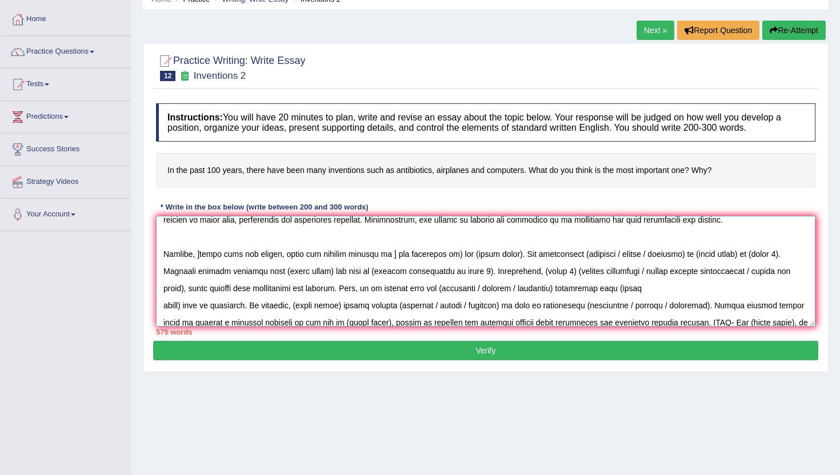
drag, startPoint x: 380, startPoint y: 257, endPoint x: 442, endPoint y: 255, distance: 61.7
click at [442, 255] on textarea at bounding box center [485, 271] width 659 height 111
drag, startPoint x: 394, startPoint y: 252, endPoint x: 438, endPoint y: 254, distance: 44.0
click at [438, 254] on textarea at bounding box center [485, 271] width 659 height 111
drag, startPoint x: 490, startPoint y: 257, endPoint x: 536, endPoint y: 258, distance: 45.7
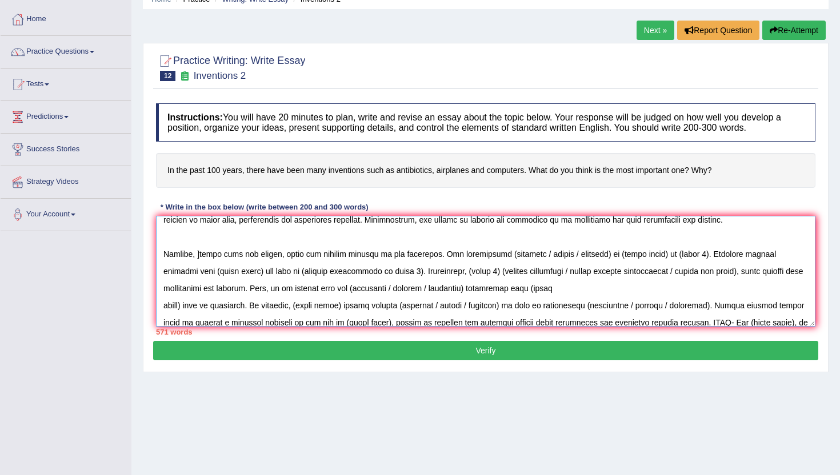
click at [536, 258] on textarea at bounding box center [485, 271] width 659 height 111
drag, startPoint x: 513, startPoint y: 256, endPoint x: 551, endPoint y: 255, distance: 37.7
click at [551, 255] on textarea at bounding box center [485, 271] width 659 height 111
drag, startPoint x: 523, startPoint y: 258, endPoint x: 568, endPoint y: 256, distance: 44.6
click at [568, 256] on textarea at bounding box center [485, 271] width 659 height 111
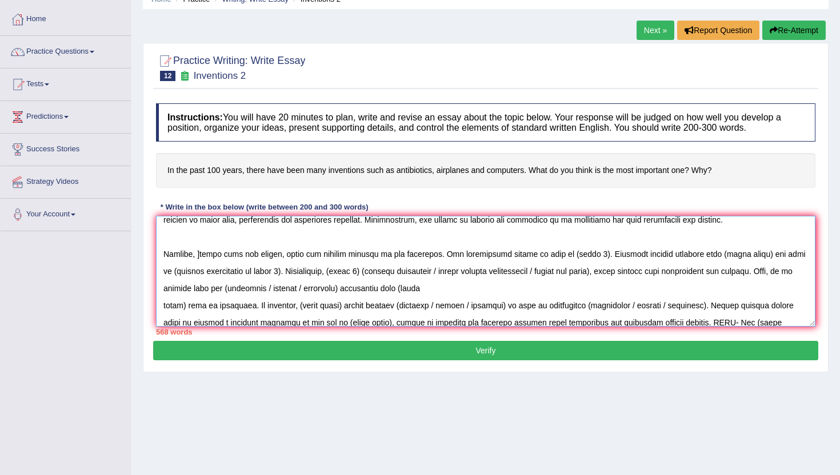
drag, startPoint x: 573, startPoint y: 253, endPoint x: 546, endPoint y: 258, distance: 27.8
click at [546, 258] on textarea at bounding box center [485, 271] width 659 height 111
click at [201, 255] on textarea at bounding box center [485, 271] width 659 height 111
click at [542, 255] on textarea at bounding box center [485, 271] width 659 height 111
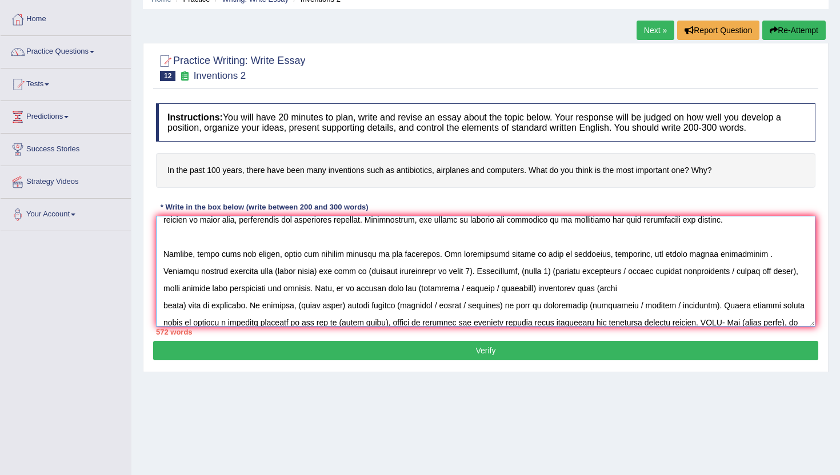
drag, startPoint x: 255, startPoint y: 271, endPoint x: 214, endPoint y: 271, distance: 41.1
click at [214, 271] on textarea at bounding box center [485, 271] width 659 height 111
drag, startPoint x: 260, startPoint y: 274, endPoint x: 368, endPoint y: 277, distance: 108.0
click at [368, 277] on textarea at bounding box center [485, 271] width 659 height 111
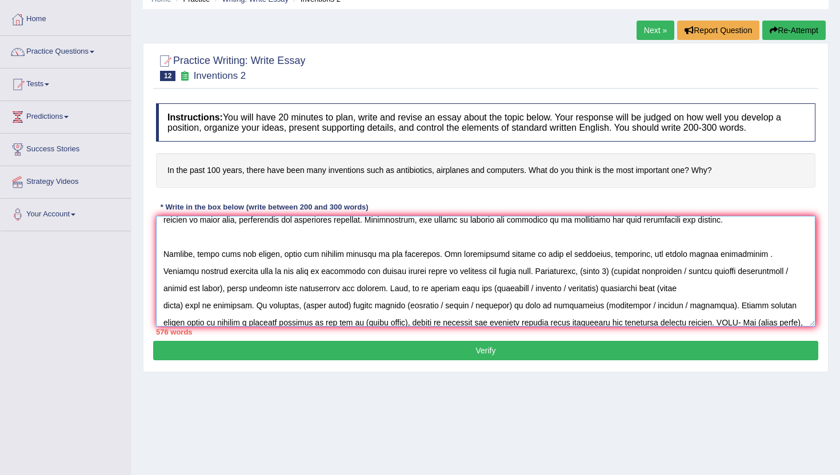
drag, startPoint x: 536, startPoint y: 272, endPoint x: 565, endPoint y: 271, distance: 29.1
click at [565, 271] on textarea at bounding box center [485, 271] width 659 height 111
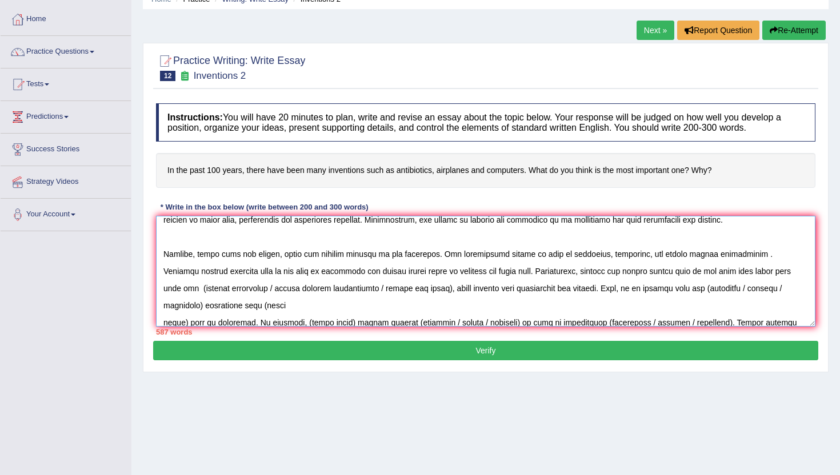
click at [711, 271] on textarea at bounding box center [485, 271] width 659 height 111
click at [696, 272] on textarea at bounding box center [485, 271] width 659 height 111
click at [694, 272] on textarea at bounding box center [485, 271] width 659 height 111
click at [734, 273] on textarea at bounding box center [485, 271] width 659 height 111
click at [692, 272] on textarea at bounding box center [485, 271] width 659 height 111
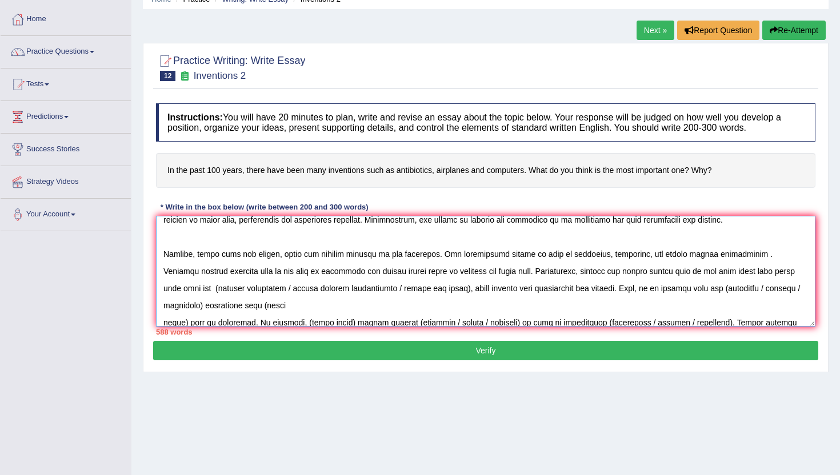
click at [717, 271] on textarea at bounding box center [485, 271] width 659 height 111
click at [736, 274] on textarea at bounding box center [485, 271] width 659 height 111
click at [758, 274] on textarea at bounding box center [485, 271] width 659 height 111
click at [734, 272] on textarea at bounding box center [485, 271] width 659 height 111
click at [719, 272] on textarea at bounding box center [485, 271] width 659 height 111
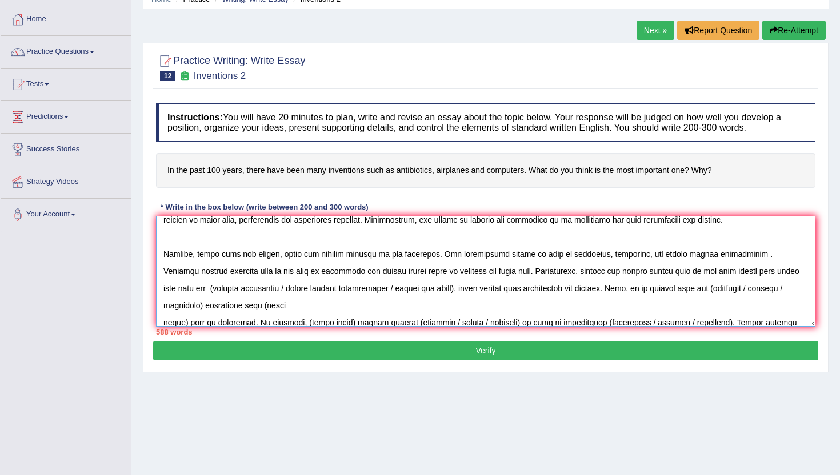
click at [742, 276] on textarea at bounding box center [485, 271] width 659 height 111
click at [184, 290] on textarea at bounding box center [485, 271] width 659 height 111
drag, startPoint x: 208, startPoint y: 290, endPoint x: 279, endPoint y: 290, distance: 71.4
click at [279, 290] on textarea at bounding box center [485, 271] width 659 height 111
drag, startPoint x: 287, startPoint y: 288, endPoint x: 351, endPoint y: 292, distance: 64.1
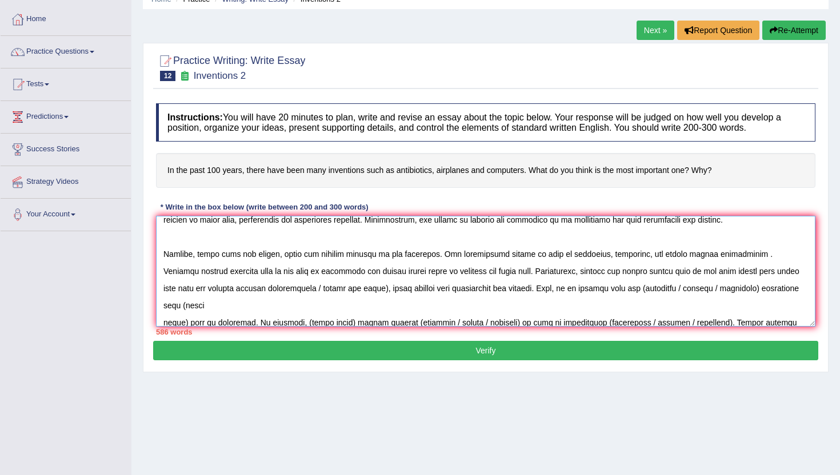
click at [351, 292] on textarea at bounding box center [485, 271] width 659 height 111
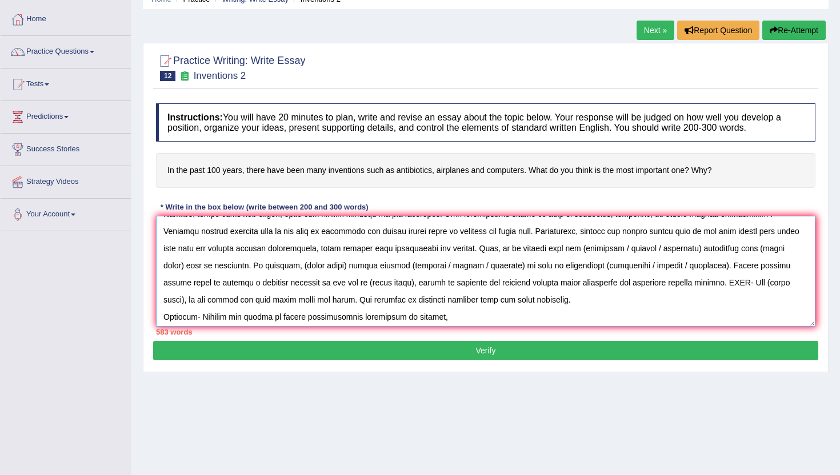
scroll to position [136, 0]
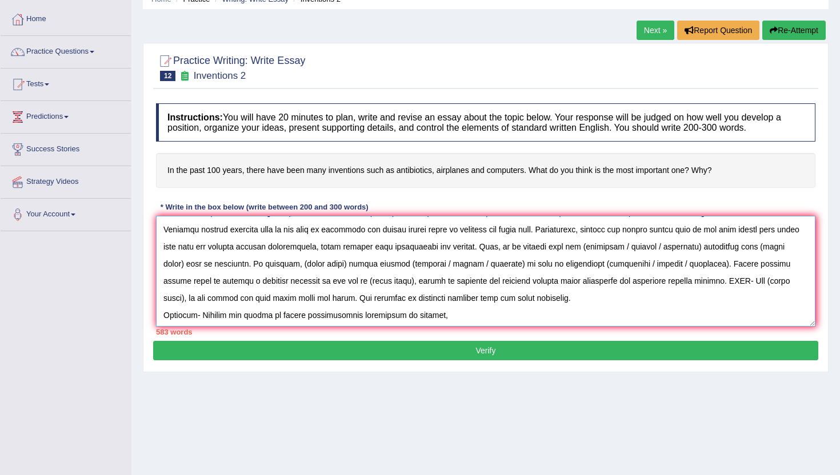
drag, startPoint x: 541, startPoint y: 248, endPoint x: 589, endPoint y: 247, distance: 48.0
click at [589, 247] on textarea at bounding box center [485, 271] width 659 height 111
drag, startPoint x: 566, startPoint y: 247, endPoint x: 607, endPoint y: 246, distance: 40.6
click at [607, 246] on textarea at bounding box center [485, 271] width 659 height 111
drag, startPoint x: 674, startPoint y: 249, endPoint x: 182, endPoint y: 265, distance: 492.0
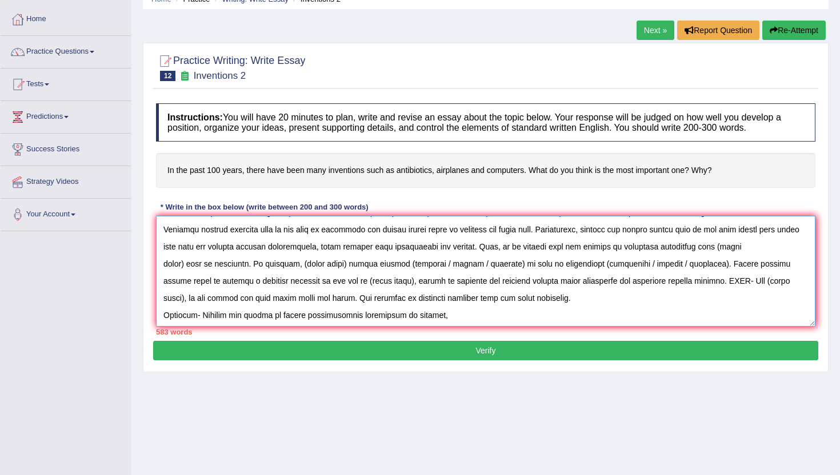
click at [182, 265] on textarea at bounding box center [485, 271] width 659 height 111
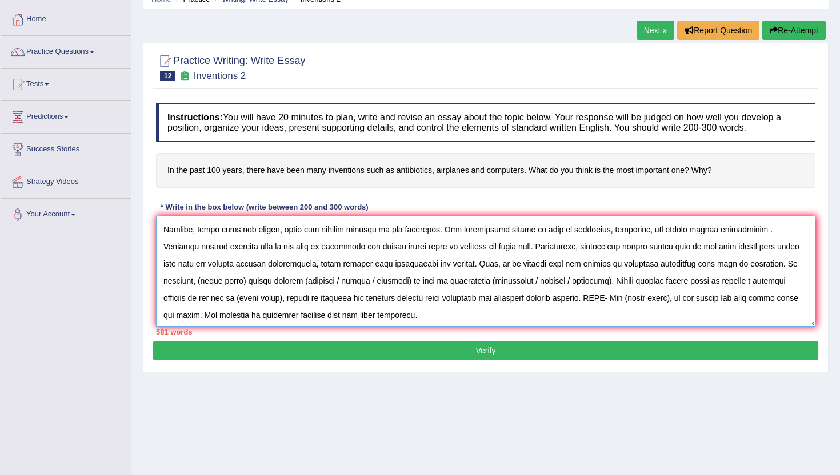
drag, startPoint x: 619, startPoint y: 264, endPoint x: 671, endPoint y: 264, distance: 52.5
click at [671, 264] on textarea at bounding box center [485, 271] width 659 height 111
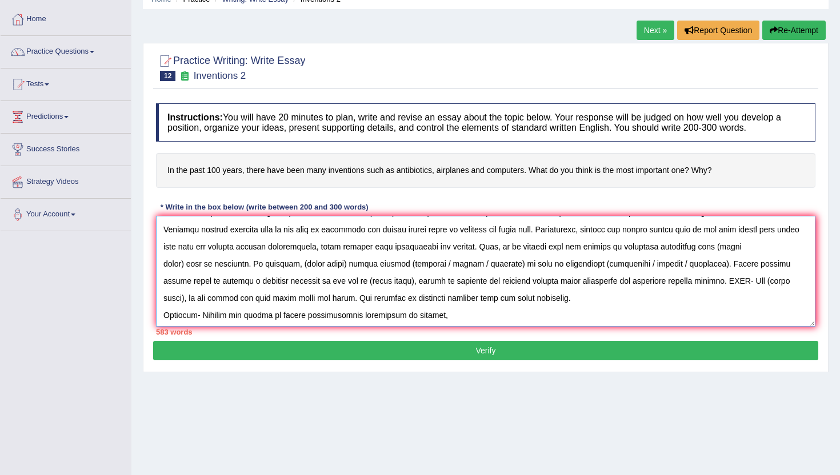
drag, startPoint x: 568, startPoint y: 249, endPoint x: 615, endPoint y: 248, distance: 46.3
click at [615, 248] on textarea at bounding box center [485, 271] width 659 height 111
drag, startPoint x: 628, startPoint y: 249, endPoint x: 188, endPoint y: 262, distance: 439.4
click at [188, 262] on textarea at bounding box center [485, 271] width 659 height 111
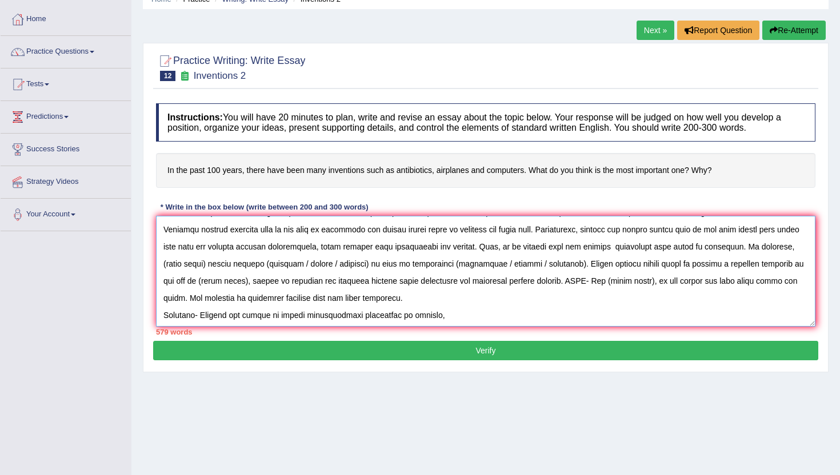
scroll to position [119, 0]
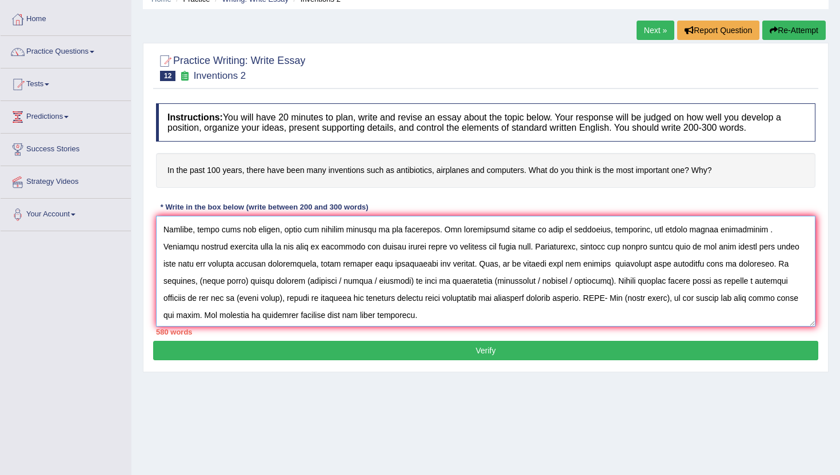
click at [742, 265] on textarea at bounding box center [485, 271] width 659 height 111
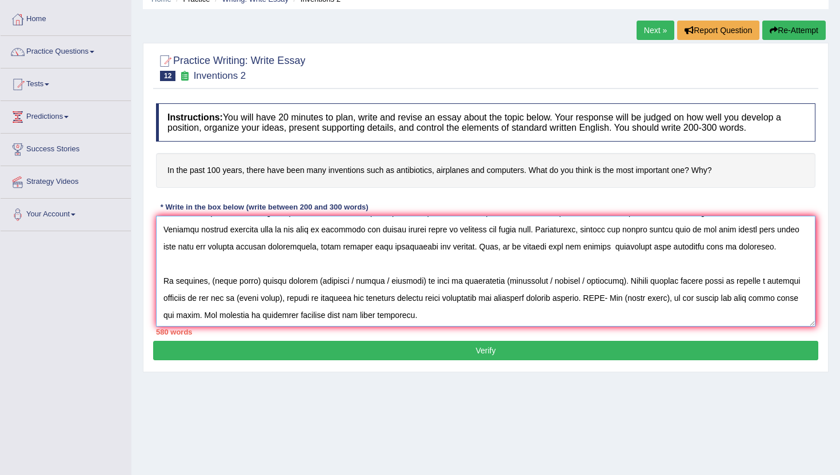
scroll to position [153, 0]
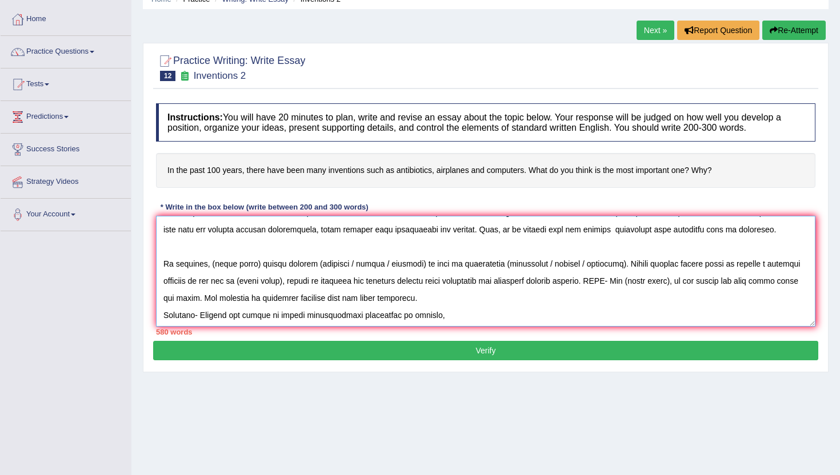
click at [163, 298] on textarea at bounding box center [485, 271] width 659 height 111
click at [162, 314] on textarea at bounding box center [485, 271] width 659 height 111
drag, startPoint x: 162, startPoint y: 314, endPoint x: 175, endPoint y: 321, distance: 15.3
click at [175, 321] on textarea at bounding box center [485, 271] width 659 height 111
click at [209, 266] on textarea at bounding box center [485, 271] width 659 height 111
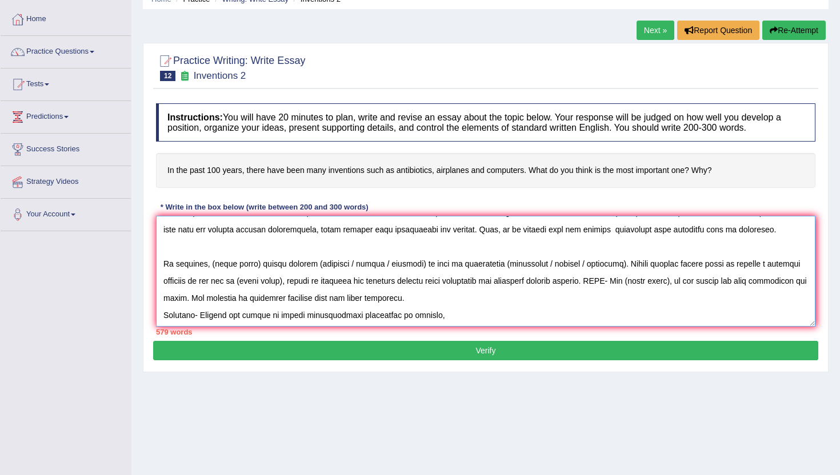
drag, startPoint x: 211, startPoint y: 267, endPoint x: 256, endPoint y: 266, distance: 44.6
click at [256, 266] on textarea at bounding box center [485, 271] width 659 height 111
drag, startPoint x: 268, startPoint y: 266, endPoint x: 305, endPoint y: 265, distance: 37.1
click at [305, 265] on textarea at bounding box center [485, 271] width 659 height 111
drag, startPoint x: 299, startPoint y: 263, endPoint x: 343, endPoint y: 262, distance: 44.0
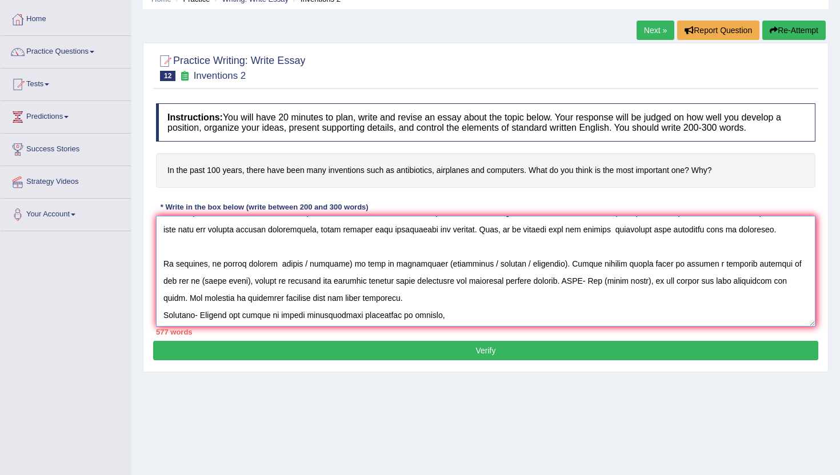
click at [343, 262] on textarea at bounding box center [485, 271] width 659 height 111
drag, startPoint x: 374, startPoint y: 262, endPoint x: 420, endPoint y: 260, distance: 46.3
click at [420, 260] on textarea at bounding box center [485, 271] width 659 height 111
drag, startPoint x: 403, startPoint y: 265, endPoint x: 441, endPoint y: 264, distance: 38.9
click at [441, 264] on textarea at bounding box center [485, 271] width 659 height 111
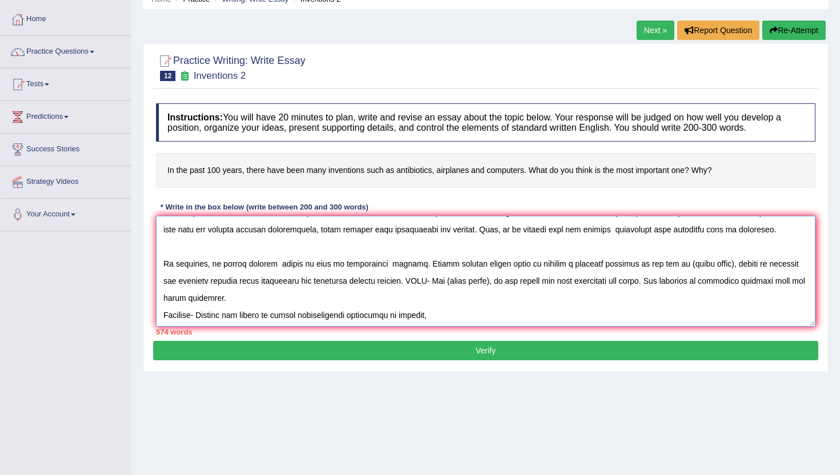
click at [377, 266] on textarea at bounding box center [485, 271] width 659 height 111
click at [404, 275] on textarea at bounding box center [485, 271] width 659 height 111
click at [268, 266] on textarea at bounding box center [485, 271] width 659 height 111
click at [311, 294] on textarea at bounding box center [485, 271] width 659 height 111
drag, startPoint x: 662, startPoint y: 265, endPoint x: 708, endPoint y: 264, distance: 46.3
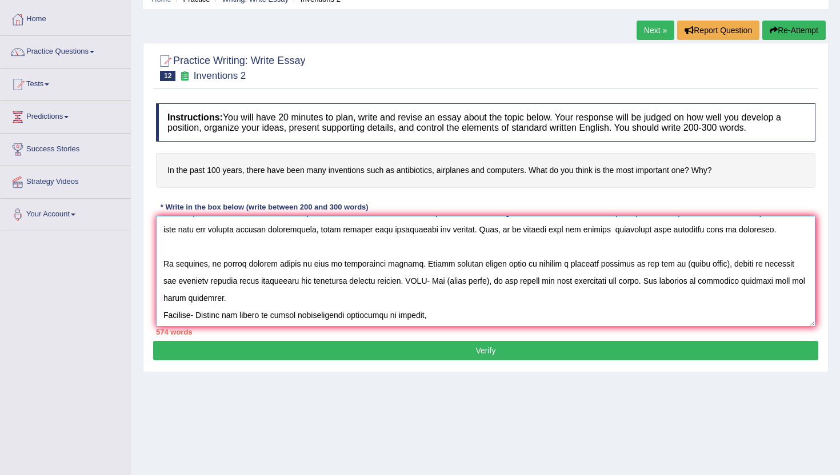
click at [708, 264] on textarea at bounding box center [485, 271] width 659 height 111
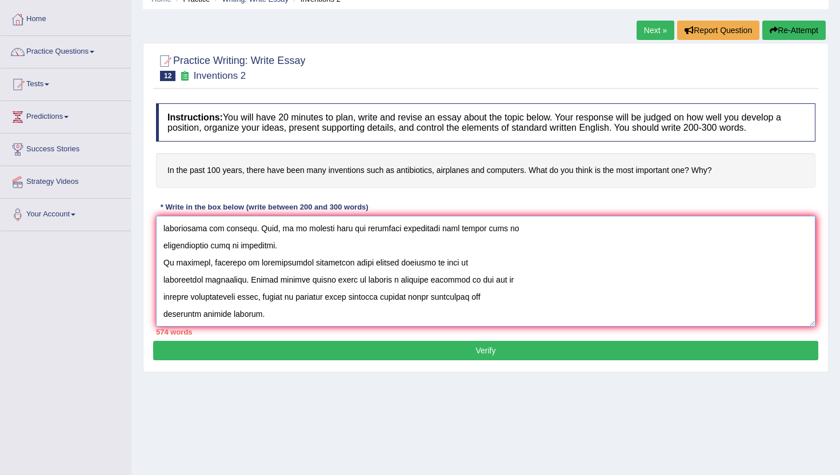
drag, startPoint x: 393, startPoint y: 282, endPoint x: 453, endPoint y: 376, distance: 111.5
click at [453, 376] on div "Home Practice Writing: Write Essay Inventions 2 Next » Report Question Re-Attem…" at bounding box center [485, 232] width 708 height 571
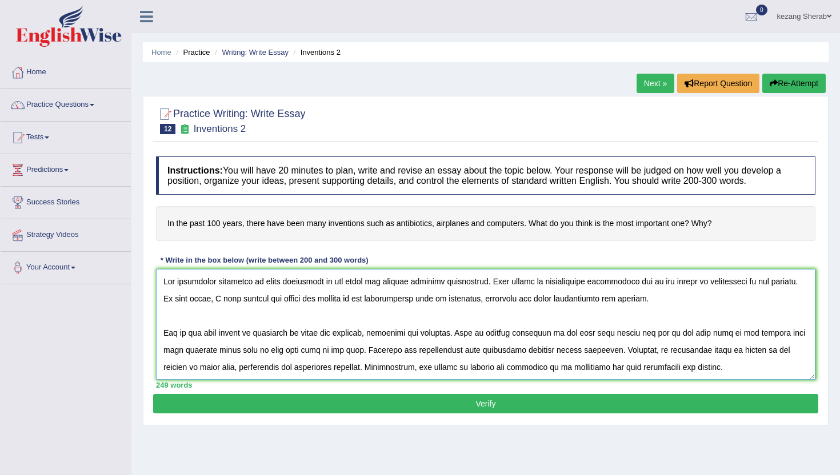
scroll to position [120, 0]
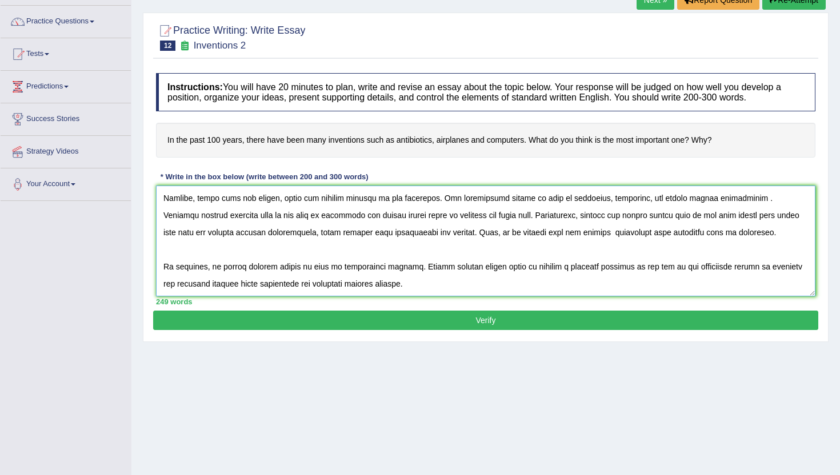
drag, startPoint x: 163, startPoint y: 281, endPoint x: 343, endPoint y: 472, distance: 262.2
click at [343, 392] on body "Toggle navigation Home Practice Questions Speaking Practice Read Aloud Repeat S…" at bounding box center [420, 154] width 840 height 475
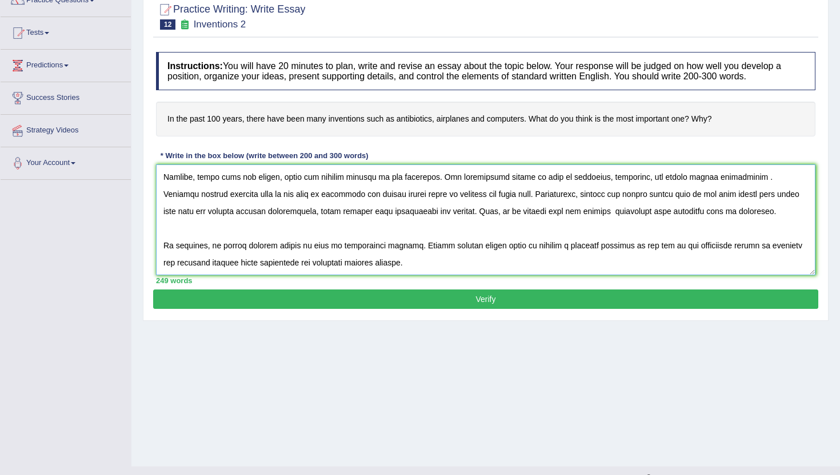
type textarea "The increasing influence of newly inventions on our lives has ignited numerous …"
click at [343, 299] on button "Verify" at bounding box center [485, 299] width 665 height 19
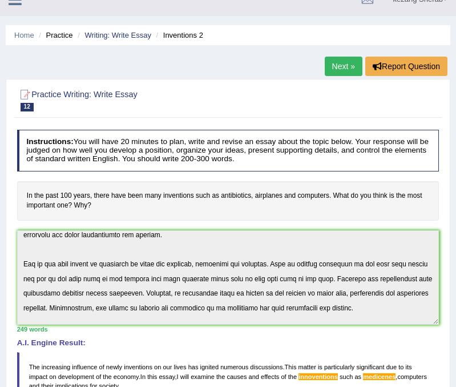
scroll to position [0, 0]
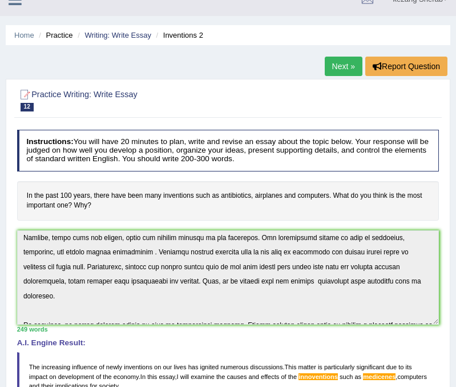
click at [130, 335] on div "Instructions: You will have 20 minutes to plan, write and revise an essay about…" at bounding box center [227, 369] width 427 height 489
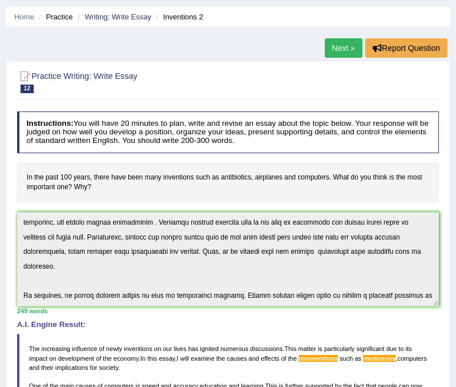
click at [303, 309] on div "Instructions: You will have 20 minutes to plan, write and revise an essay about…" at bounding box center [227, 351] width 427 height 489
